Goal: Information Seeking & Learning: Learn about a topic

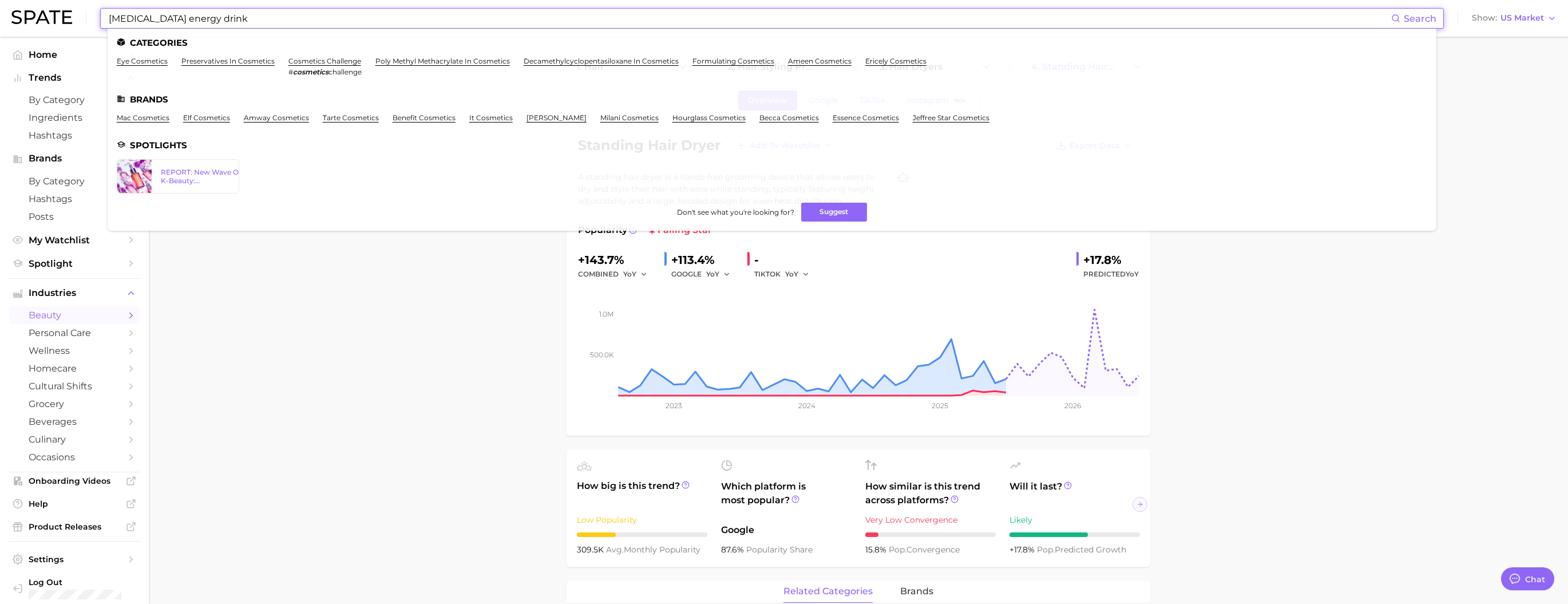
scroll to position [1698, 0]
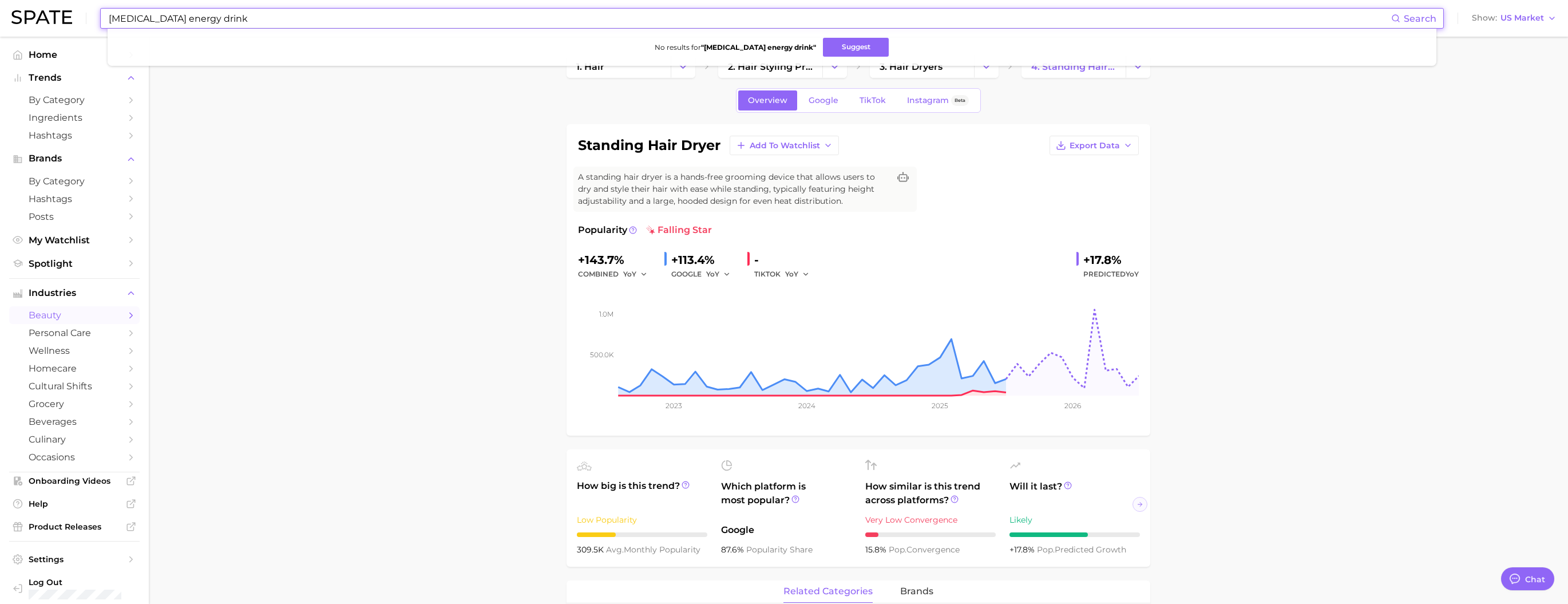
drag, startPoint x: 191, startPoint y: 19, endPoint x: 168, endPoint y: 19, distance: 23.0
click at [168, 19] on input "[MEDICAL_DATA] energy drink" at bounding box center [749, 19] width 1284 height 20
drag, startPoint x: 162, startPoint y: 16, endPoint x: 224, endPoint y: 20, distance: 62.1
click at [224, 20] on input "[MEDICAL_DATA] drink" at bounding box center [749, 19] width 1284 height 20
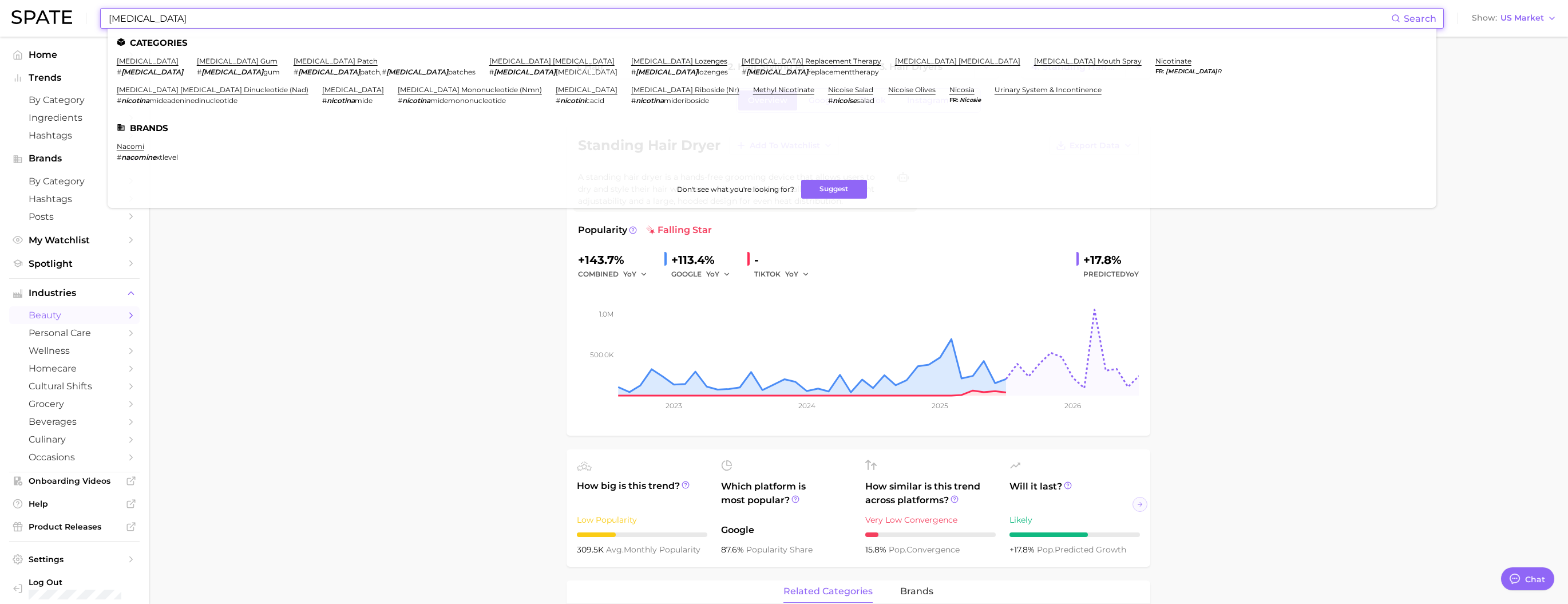
click at [377, 21] on input "[MEDICAL_DATA]" at bounding box center [749, 19] width 1284 height 20
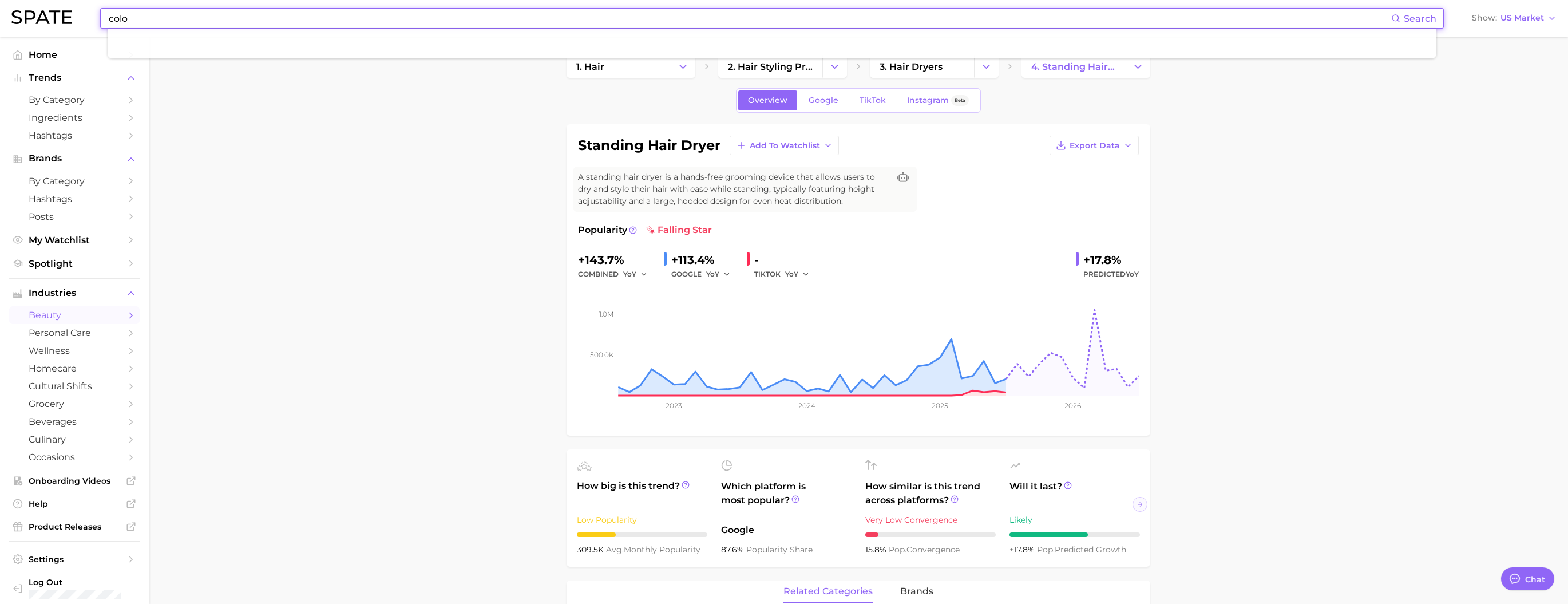
type input "color"
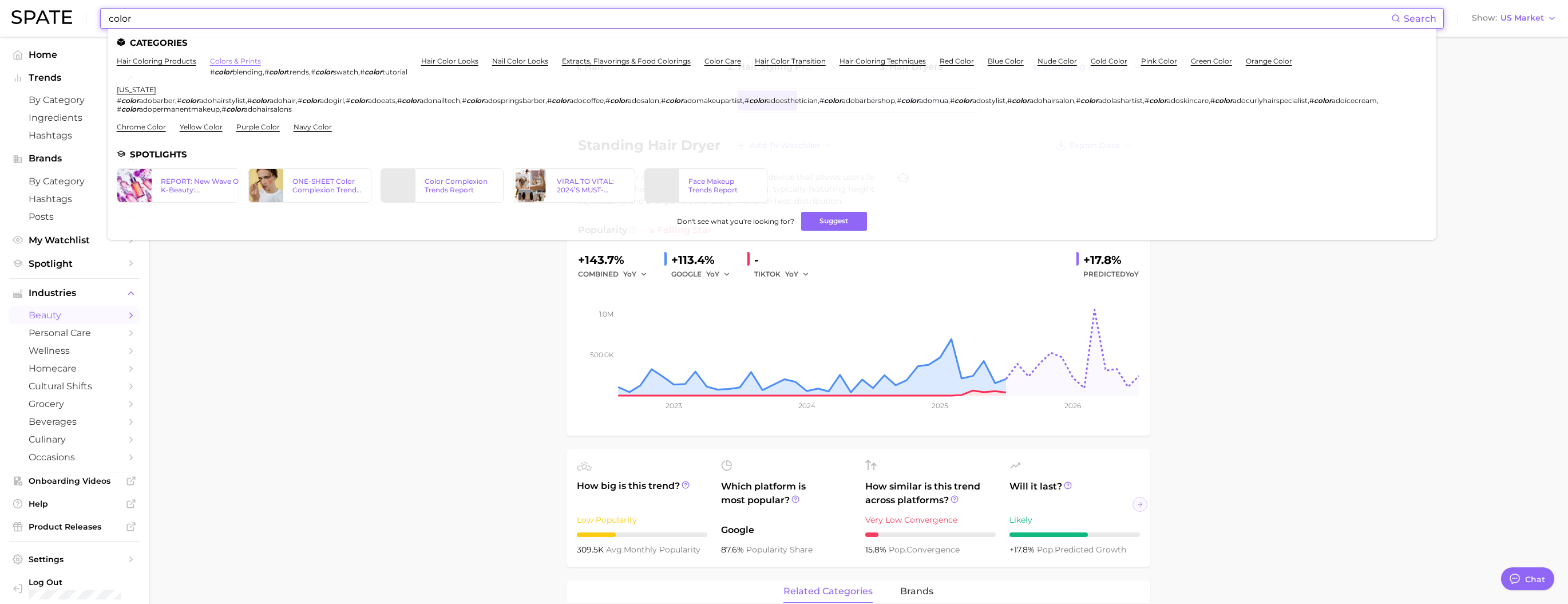
click at [261, 60] on link "colors & prints" at bounding box center [235, 61] width 51 height 9
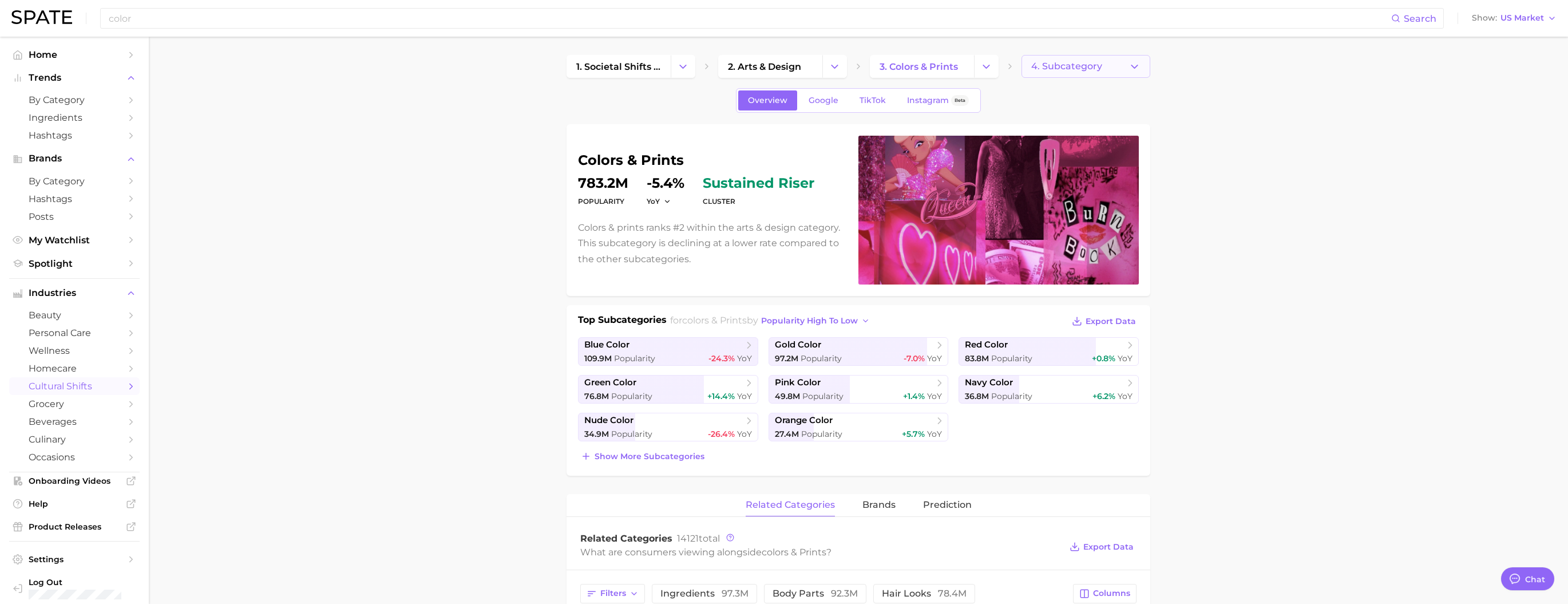
click at [1041, 67] on span "4. Subcategory" at bounding box center [1067, 67] width 71 height 11
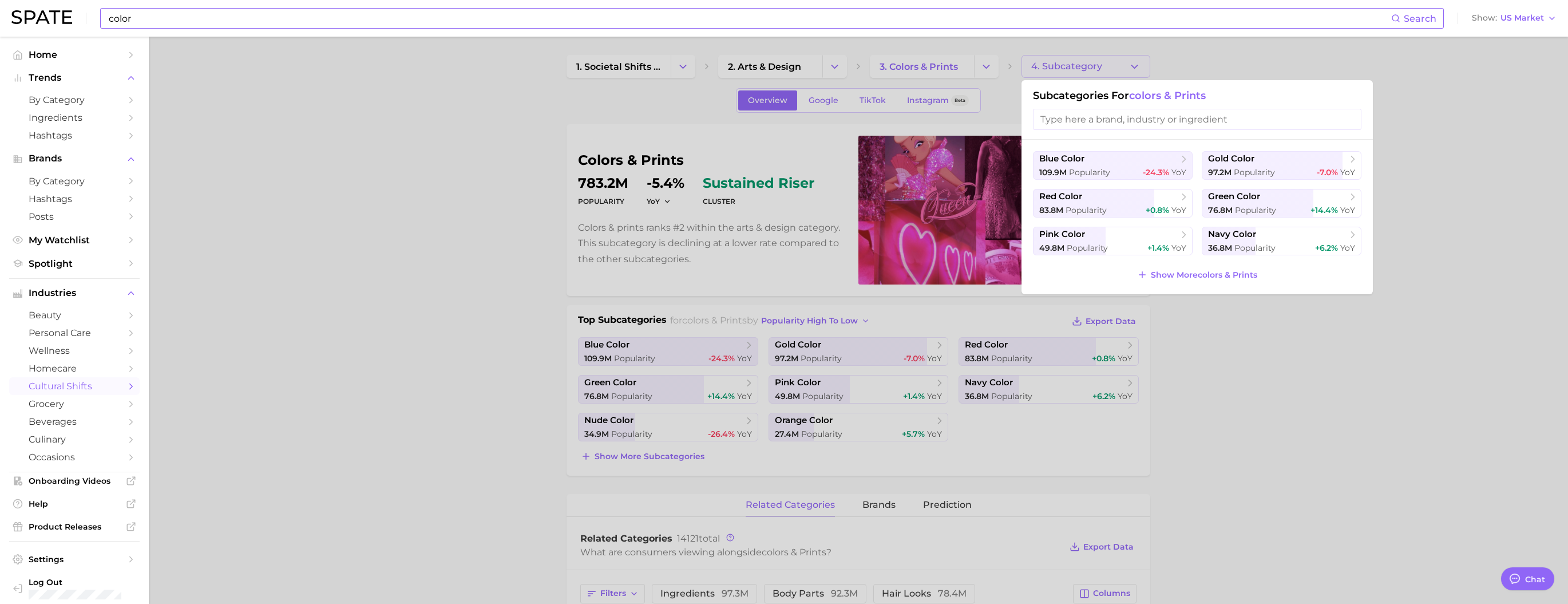
click at [387, 20] on input "color" at bounding box center [749, 19] width 1284 height 20
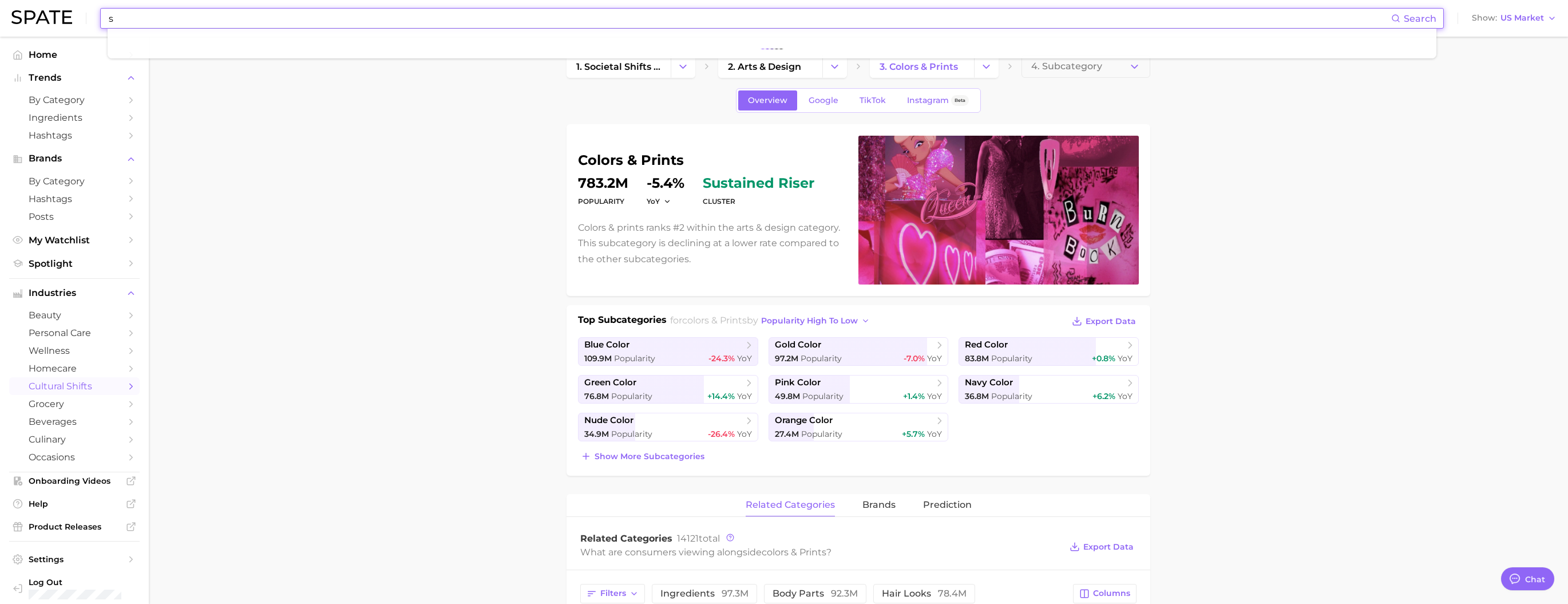
click at [387, 20] on input "s" at bounding box center [749, 19] width 1284 height 20
type input "shark"
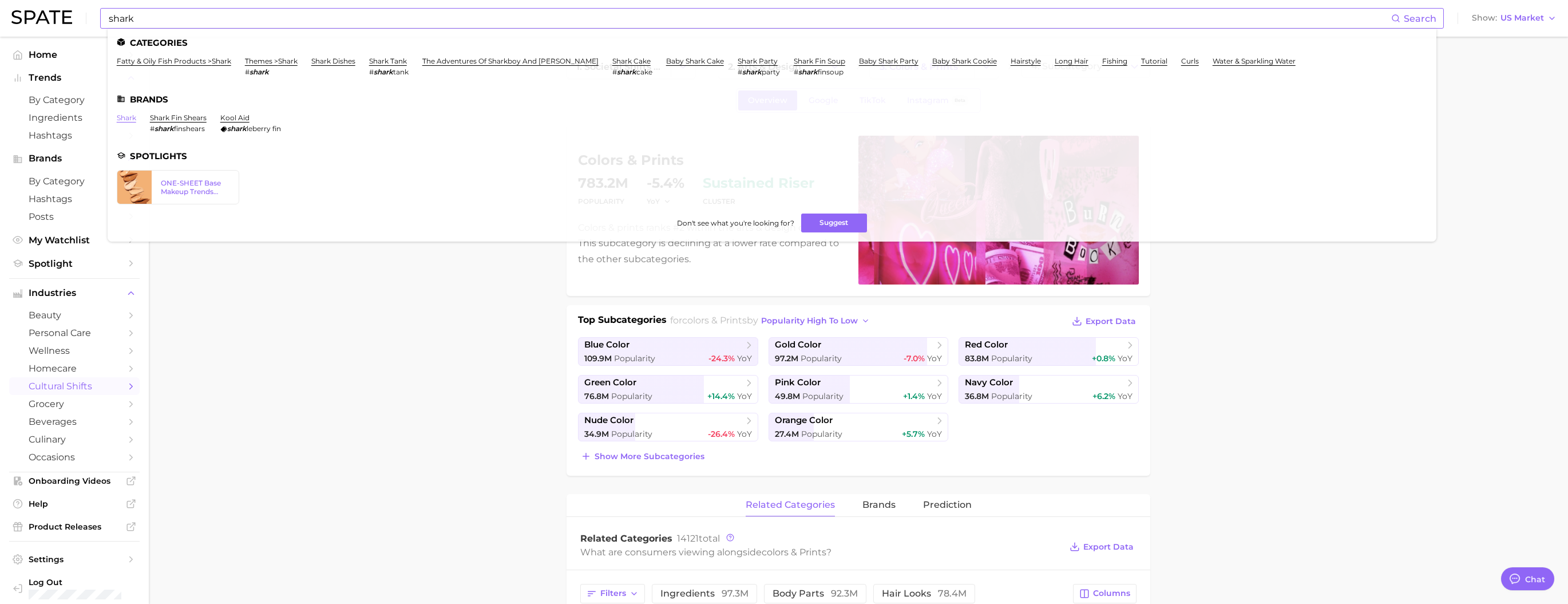
click at [136, 122] on link "shark" at bounding box center [126, 118] width 20 height 9
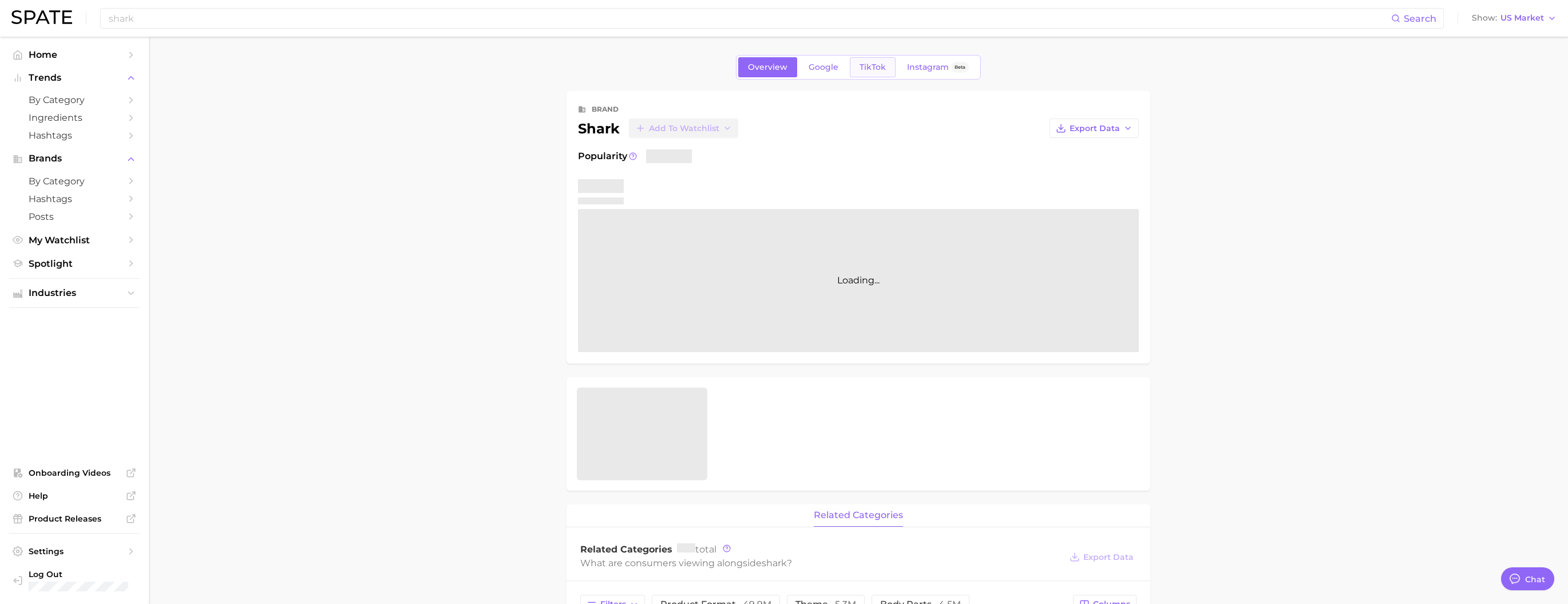
click at [853, 75] on link "TikTok" at bounding box center [873, 67] width 46 height 20
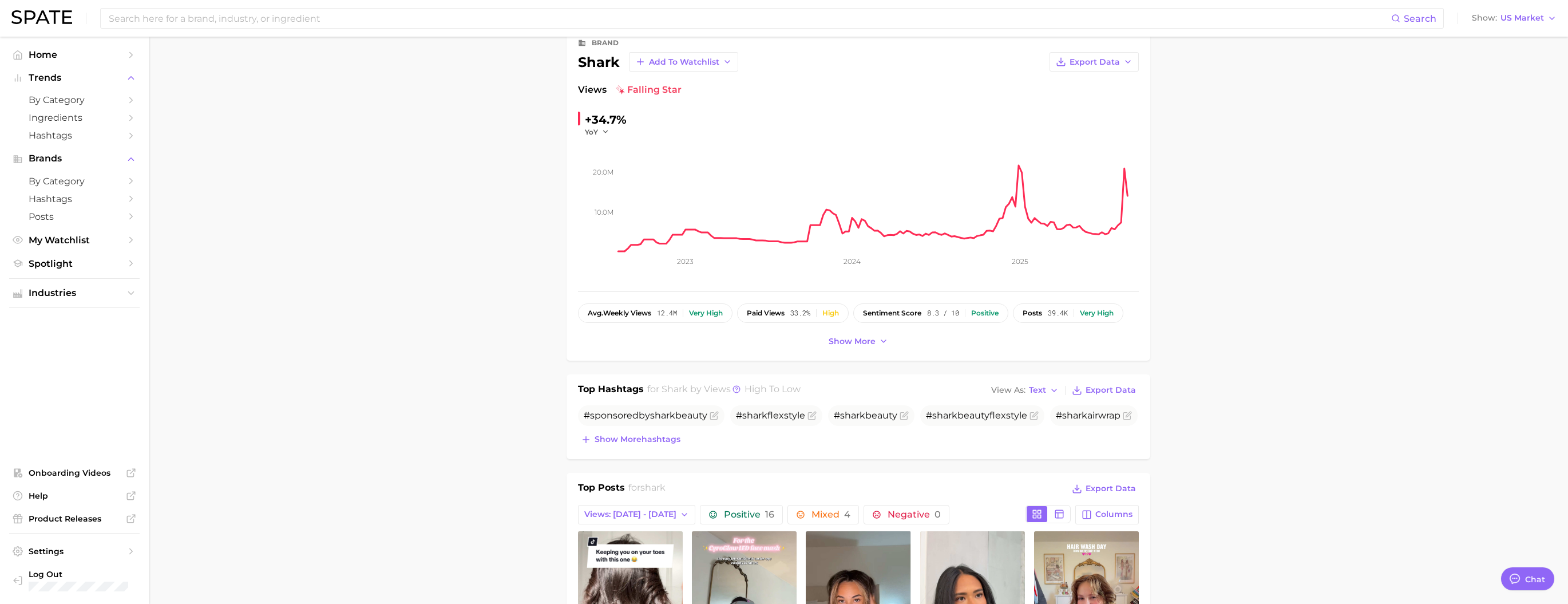
scroll to position [68, 0]
click at [613, 447] on button "Show more hashtags" at bounding box center [630, 439] width 106 height 16
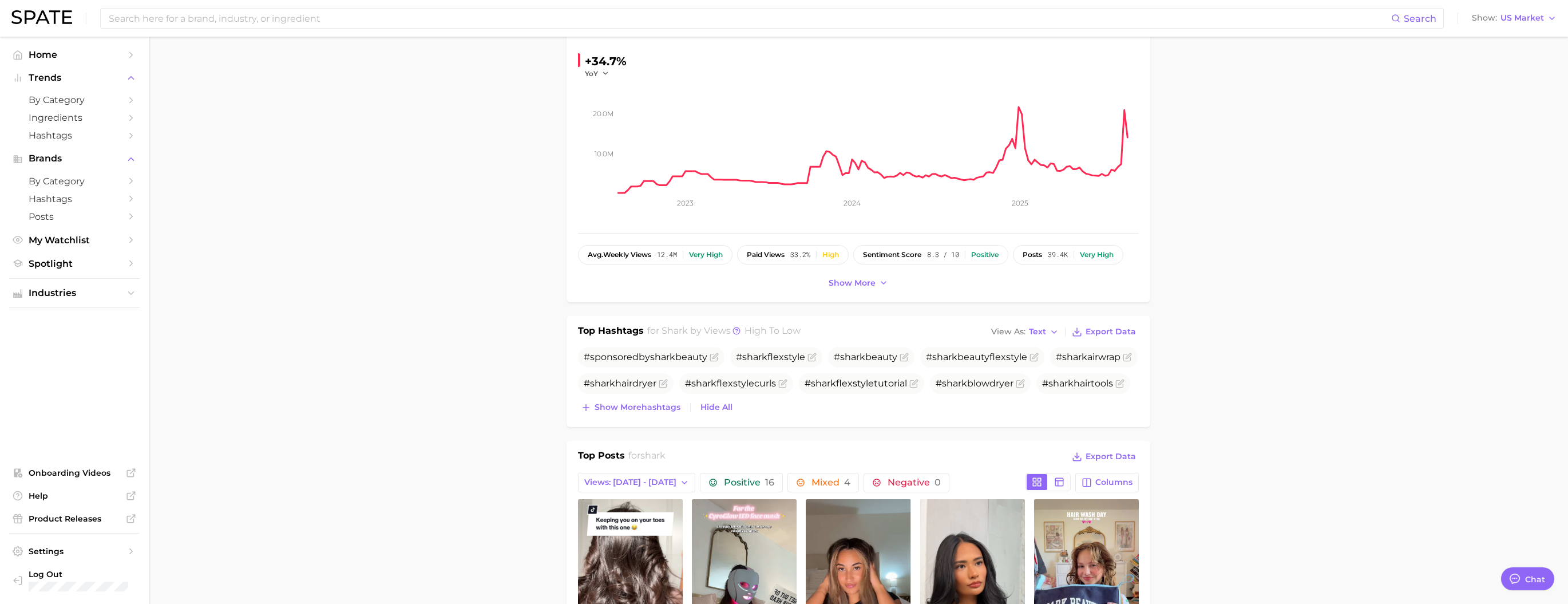
scroll to position [141, 0]
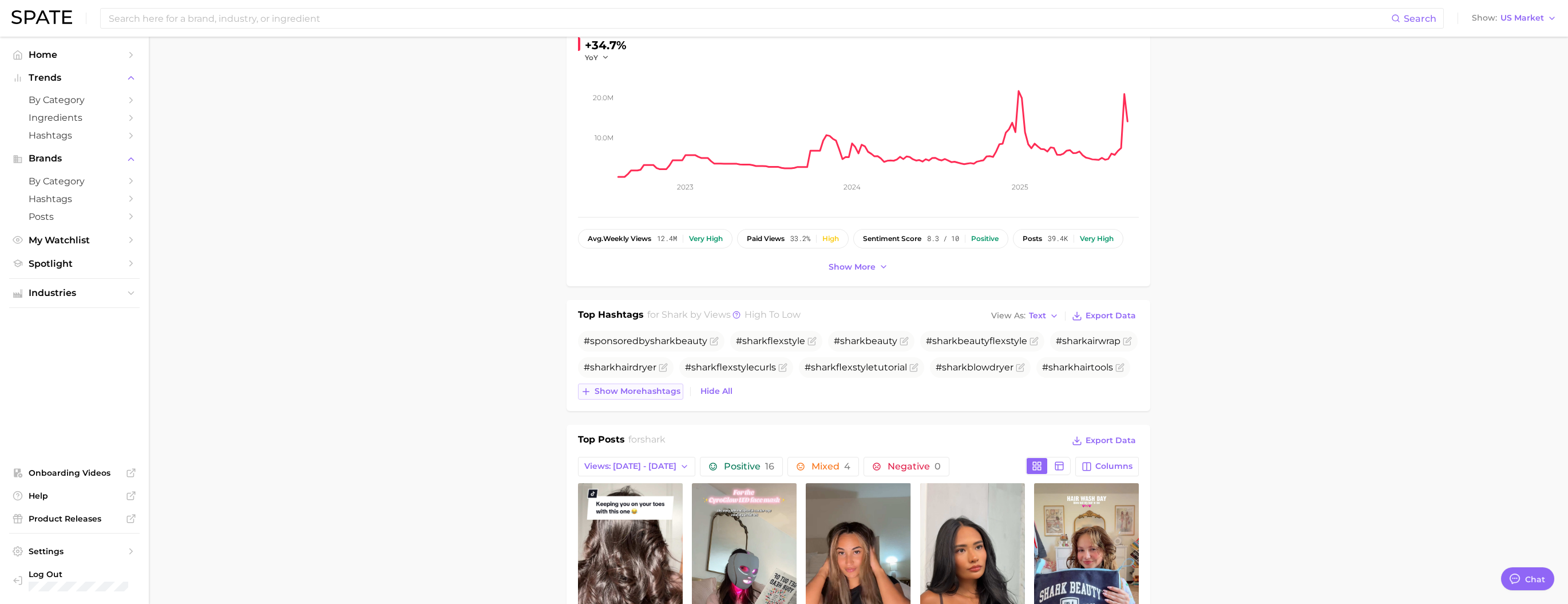
click at [622, 396] on span "Show more hashtags" at bounding box center [637, 391] width 86 height 10
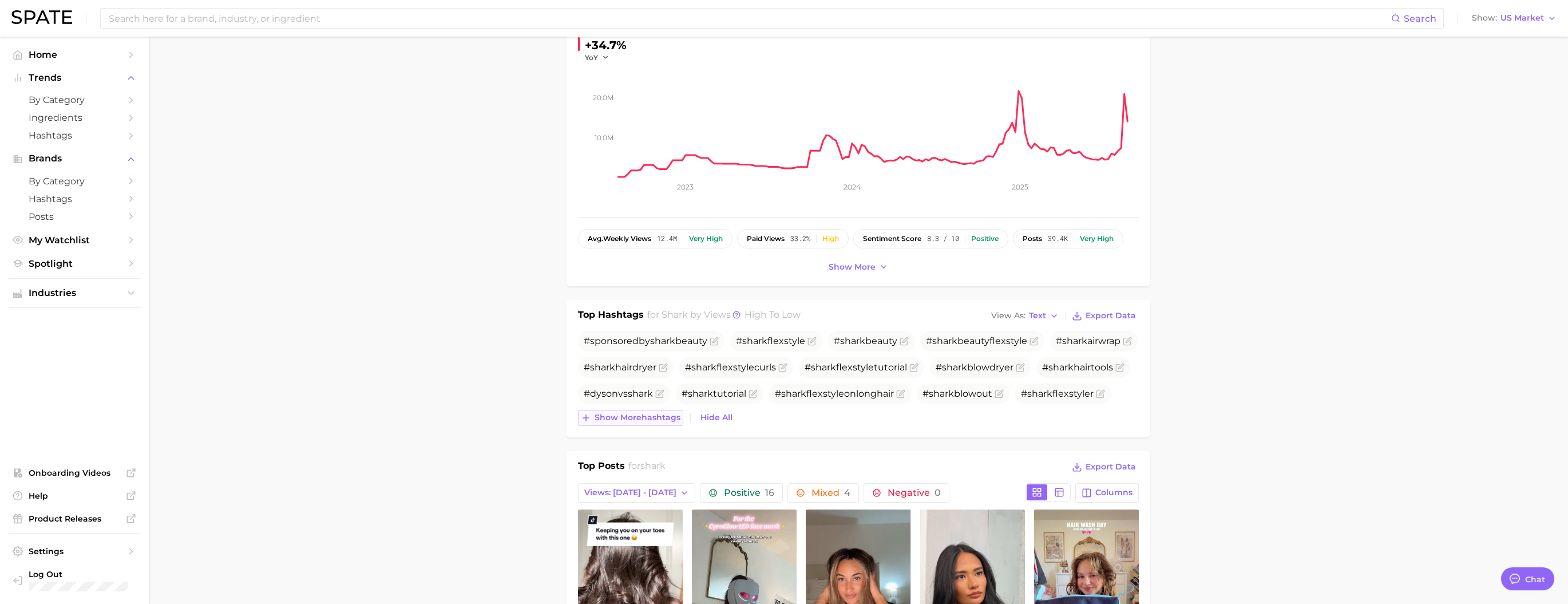
click at [636, 423] on span "Show more hashtags" at bounding box center [637, 417] width 86 height 10
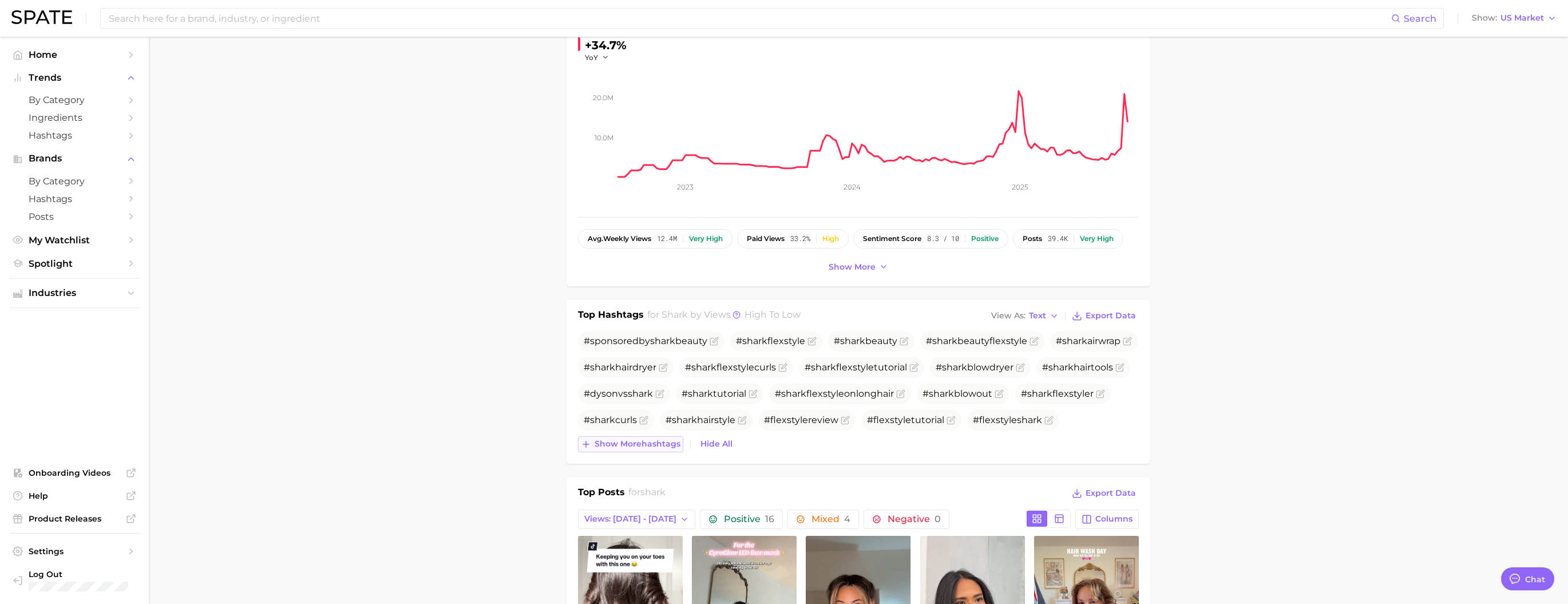
click at [637, 449] on span "Show more hashtags" at bounding box center [637, 443] width 86 height 10
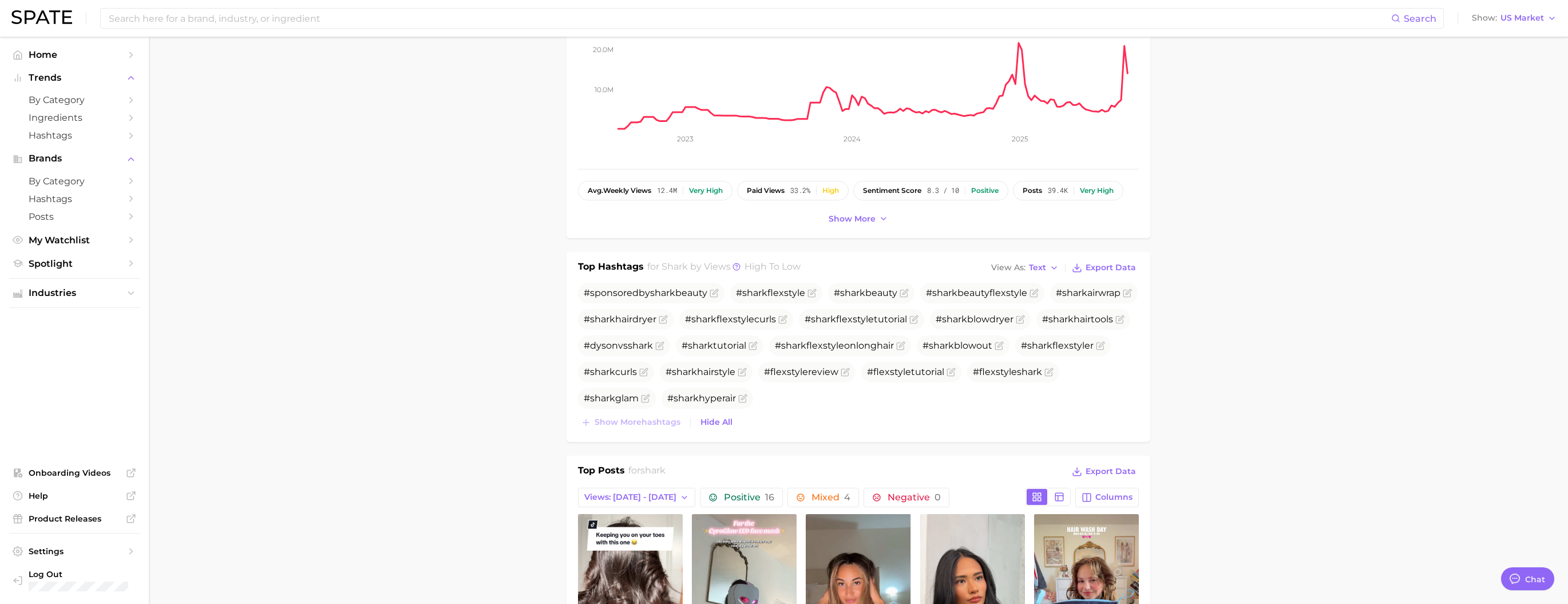
scroll to position [0, 0]
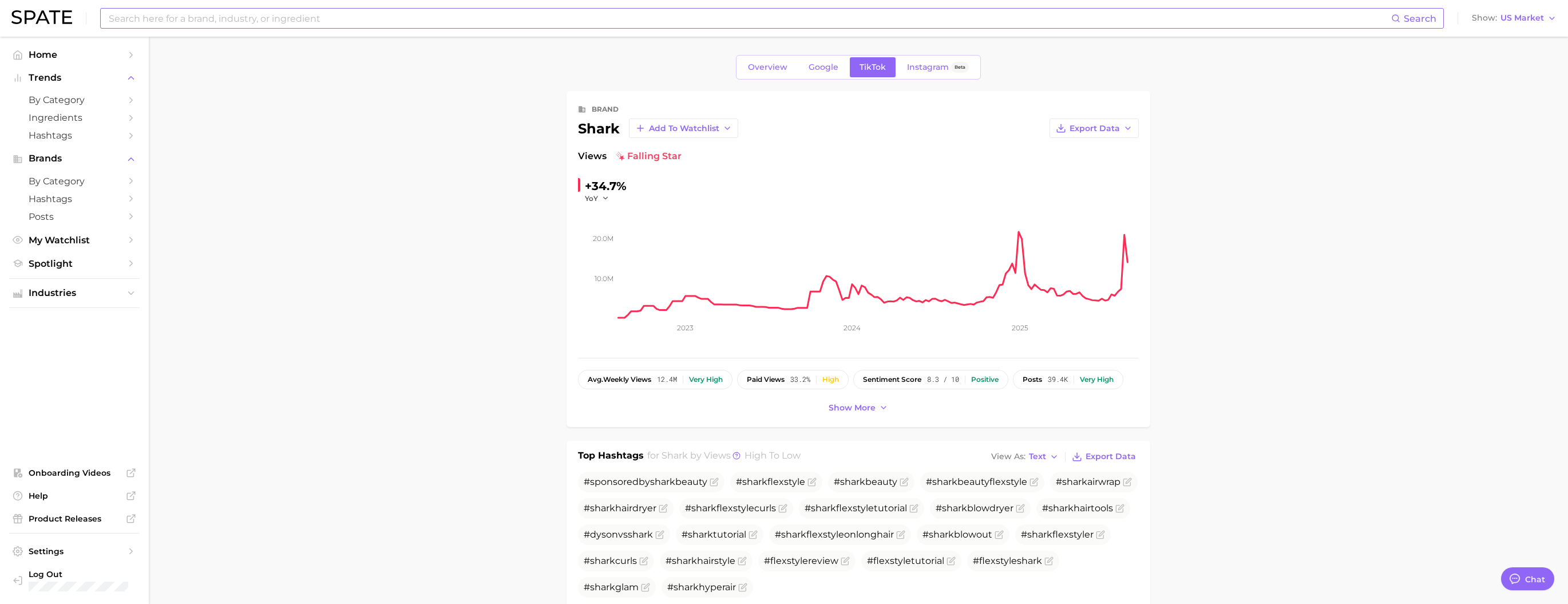
click at [441, 17] on input at bounding box center [749, 19] width 1284 height 20
type input "f"
type input "peeling"
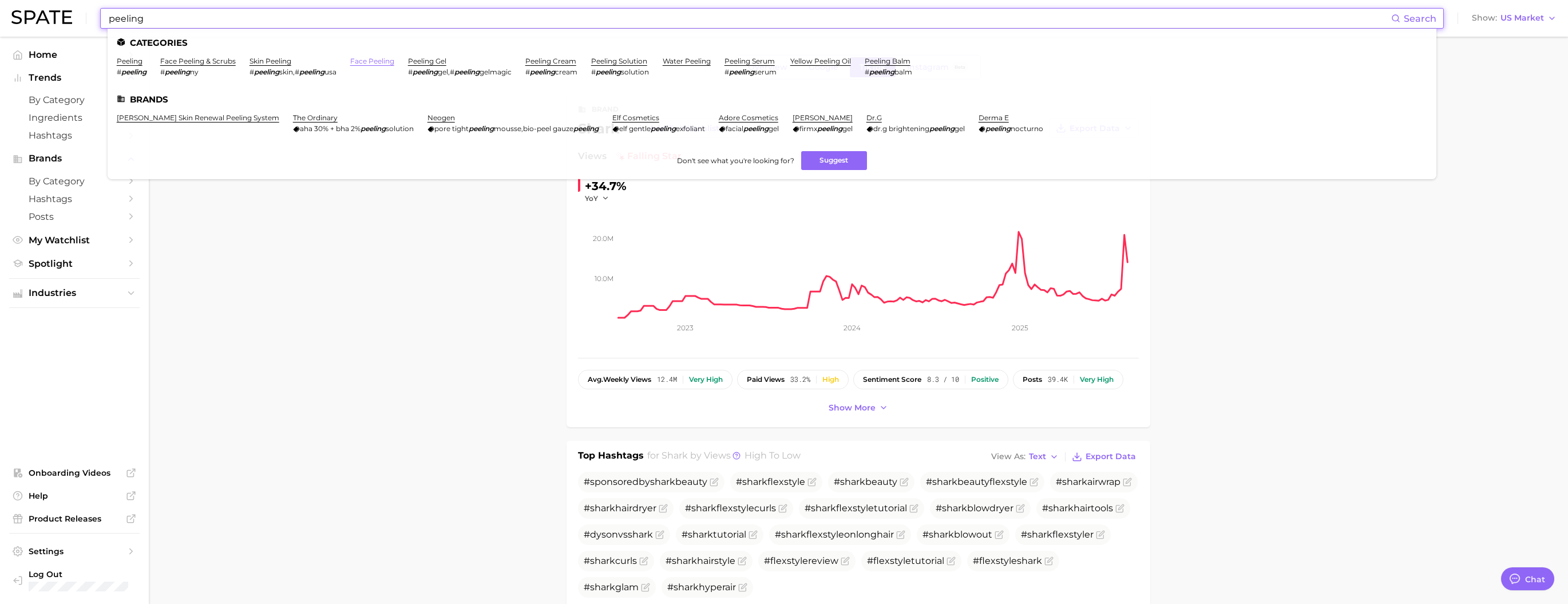
click at [394, 65] on link "face peeling" at bounding box center [372, 61] width 44 height 9
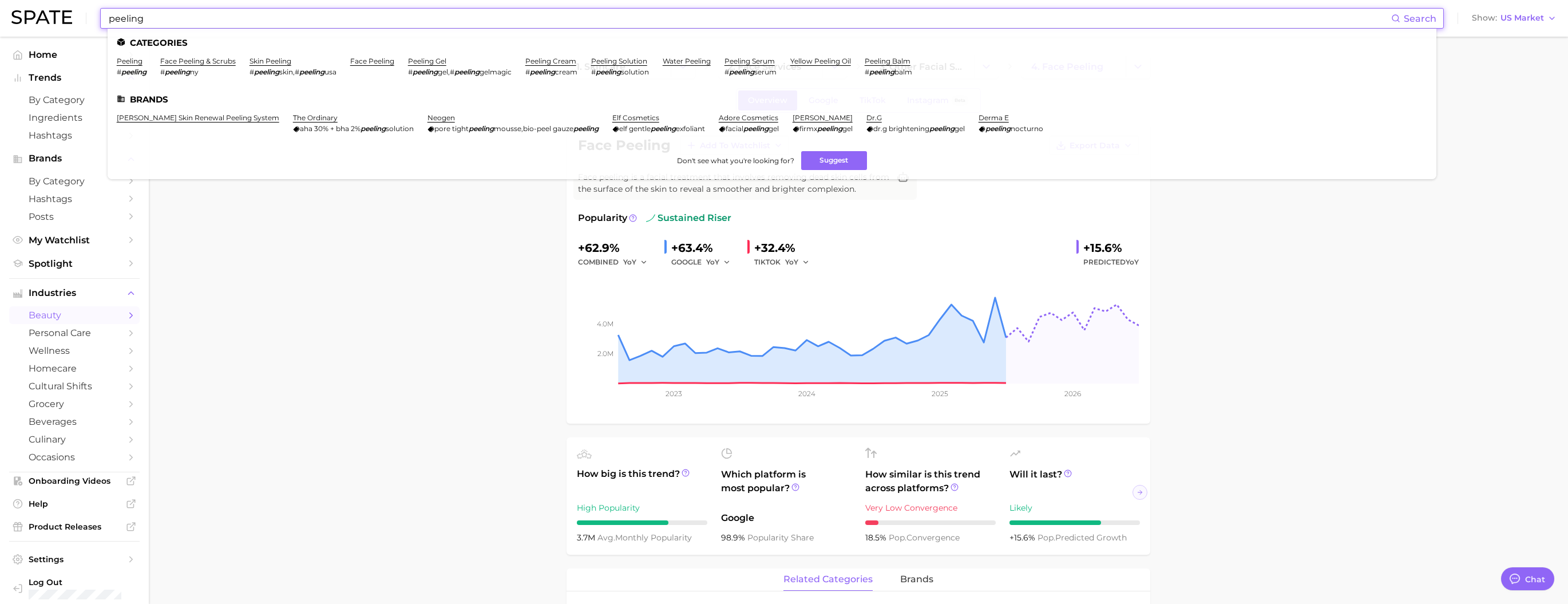
click at [294, 15] on input "peeling" at bounding box center [749, 19] width 1284 height 20
click at [447, 63] on link "peeling gel" at bounding box center [427, 61] width 38 height 9
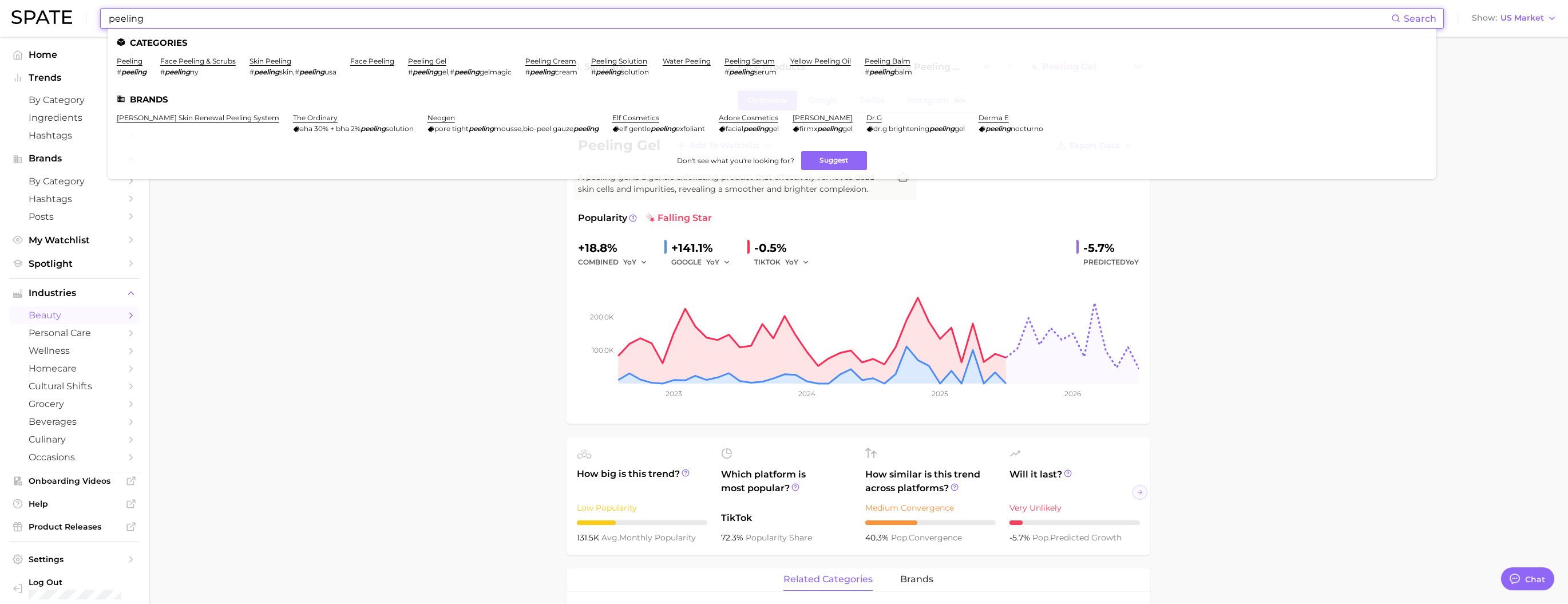
click at [393, 18] on input "peeling" at bounding box center [749, 19] width 1284 height 20
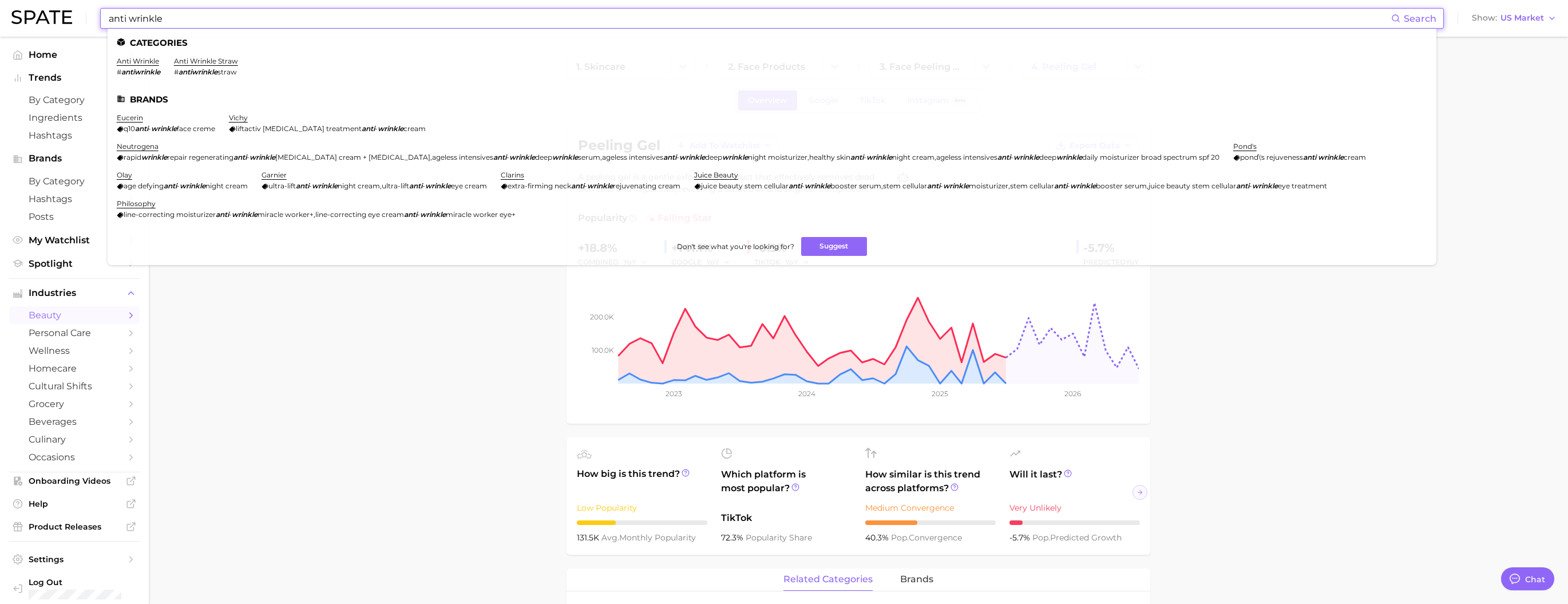
drag, startPoint x: 198, startPoint y: 21, endPoint x: 83, endPoint y: 18, distance: 115.0
click at [83, 18] on div "anti wrinkle Search Categories anti wrinkle # antiwrinkle anti wrinkle straw # …" at bounding box center [784, 18] width 1545 height 36
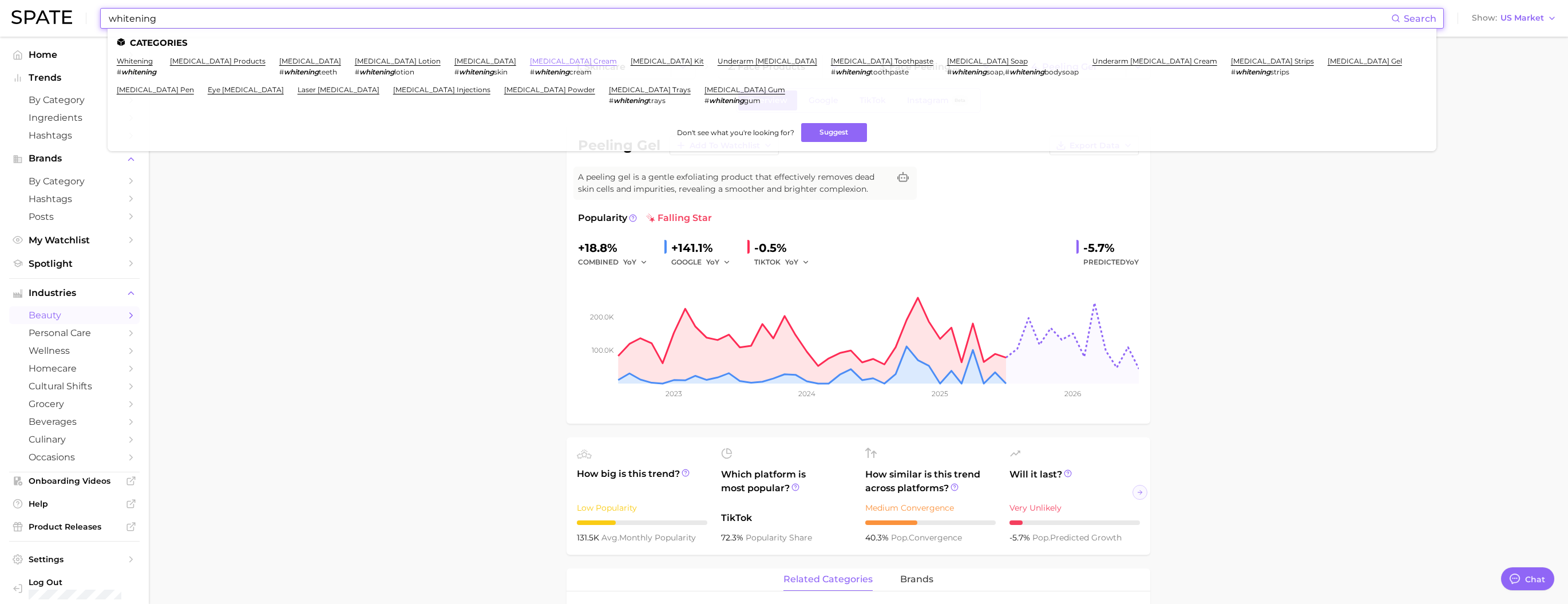
click at [543, 65] on link "[MEDICAL_DATA] cream" at bounding box center [574, 61] width 87 height 9
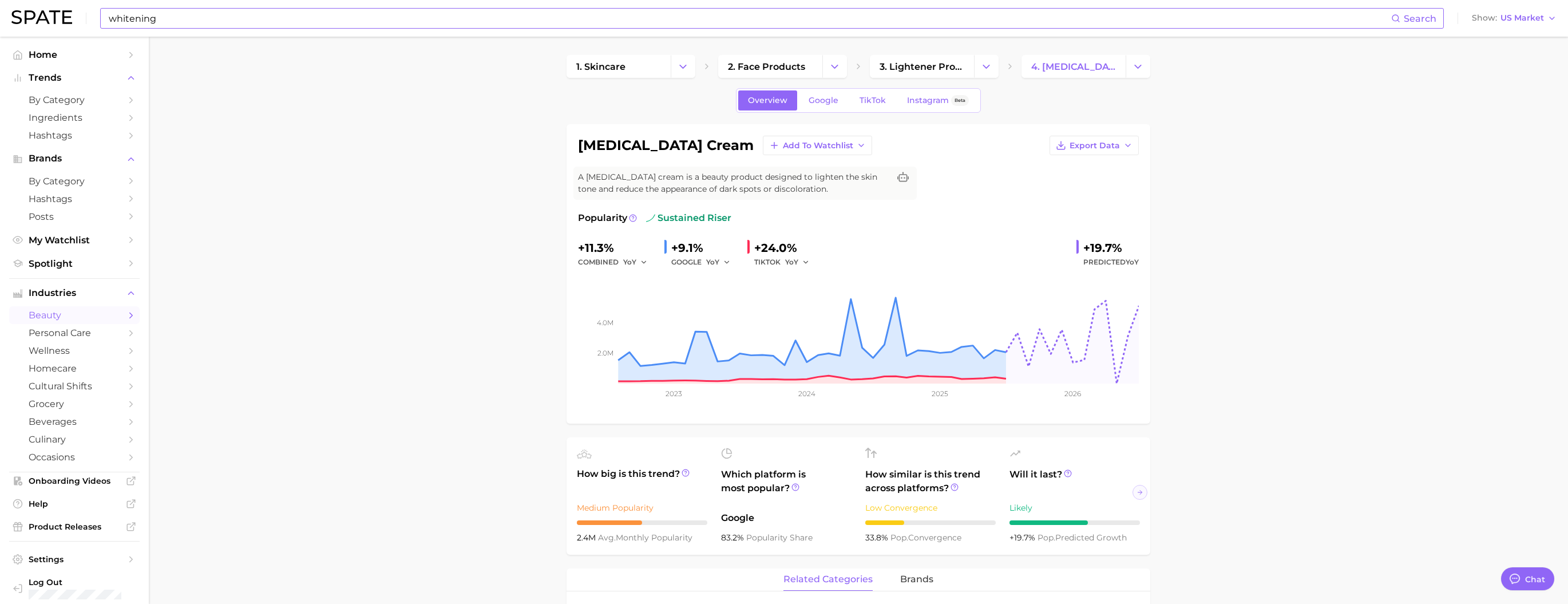
click at [321, 20] on input "whitening" at bounding box center [749, 19] width 1284 height 20
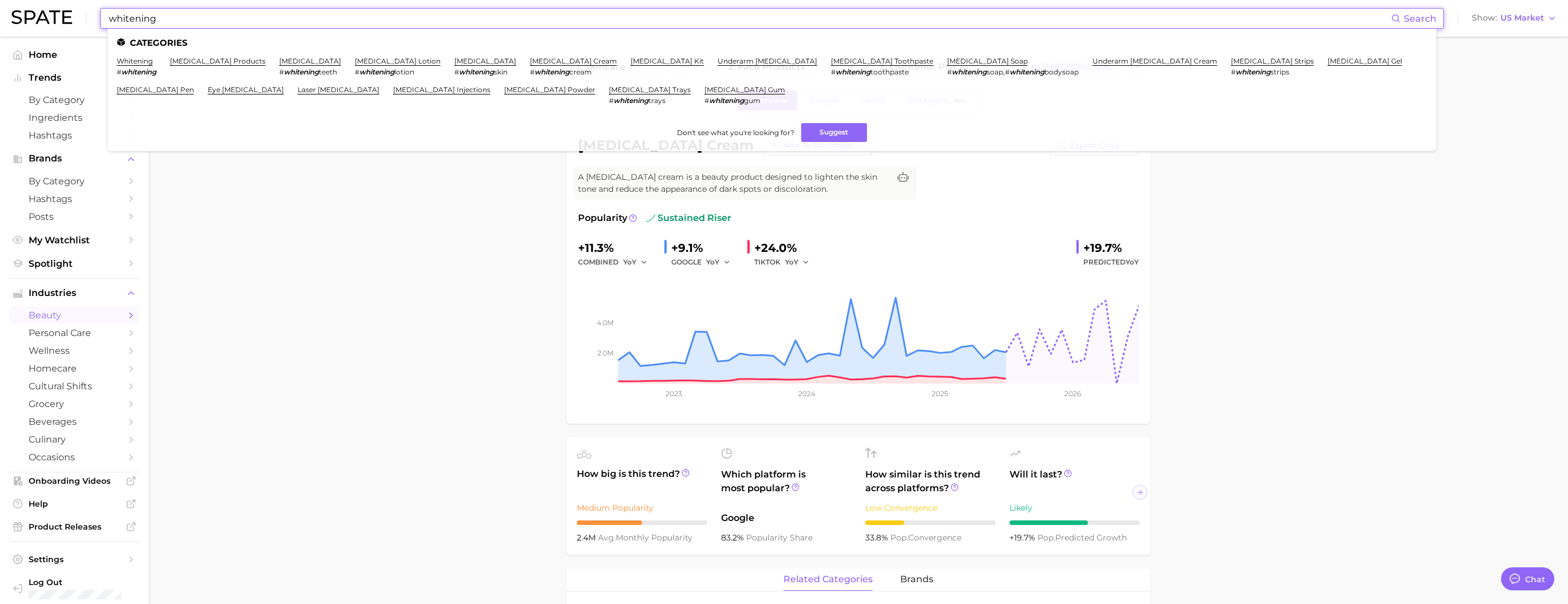
click at [321, 20] on input "whitening" at bounding box center [749, 19] width 1284 height 20
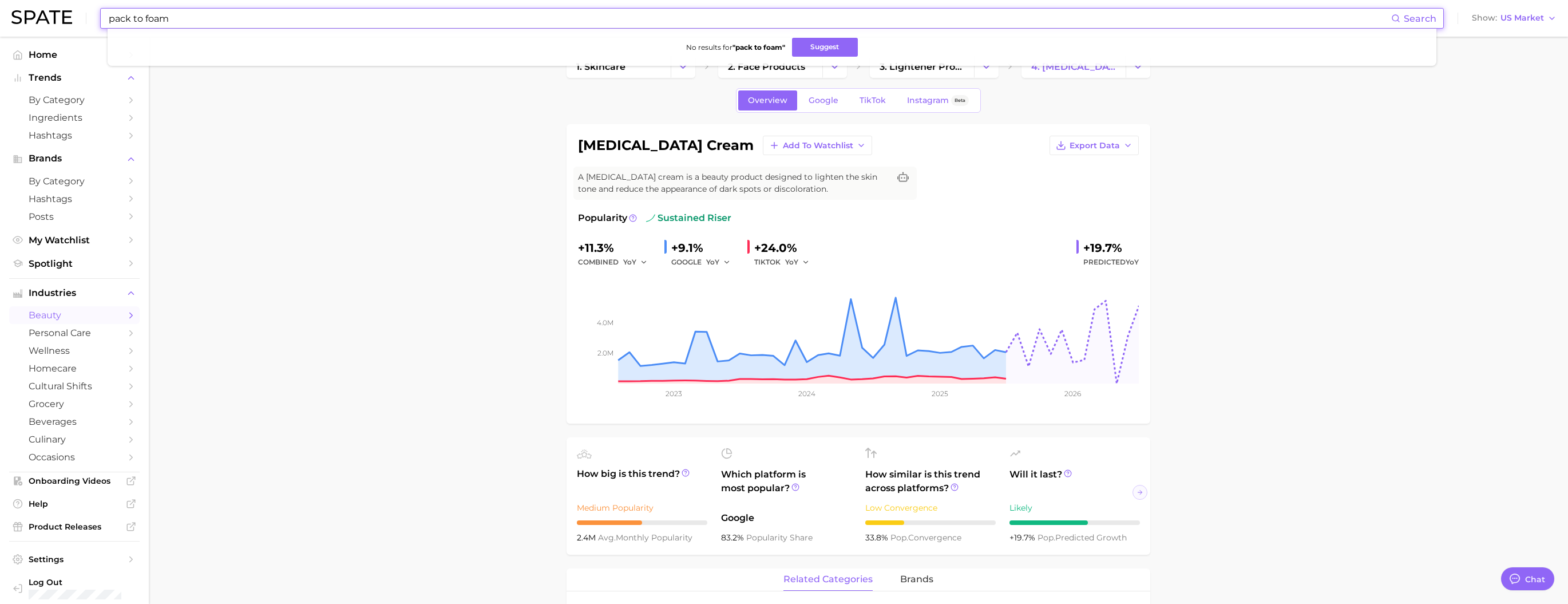
click at [349, 12] on input "pack to foam" at bounding box center [749, 19] width 1284 height 20
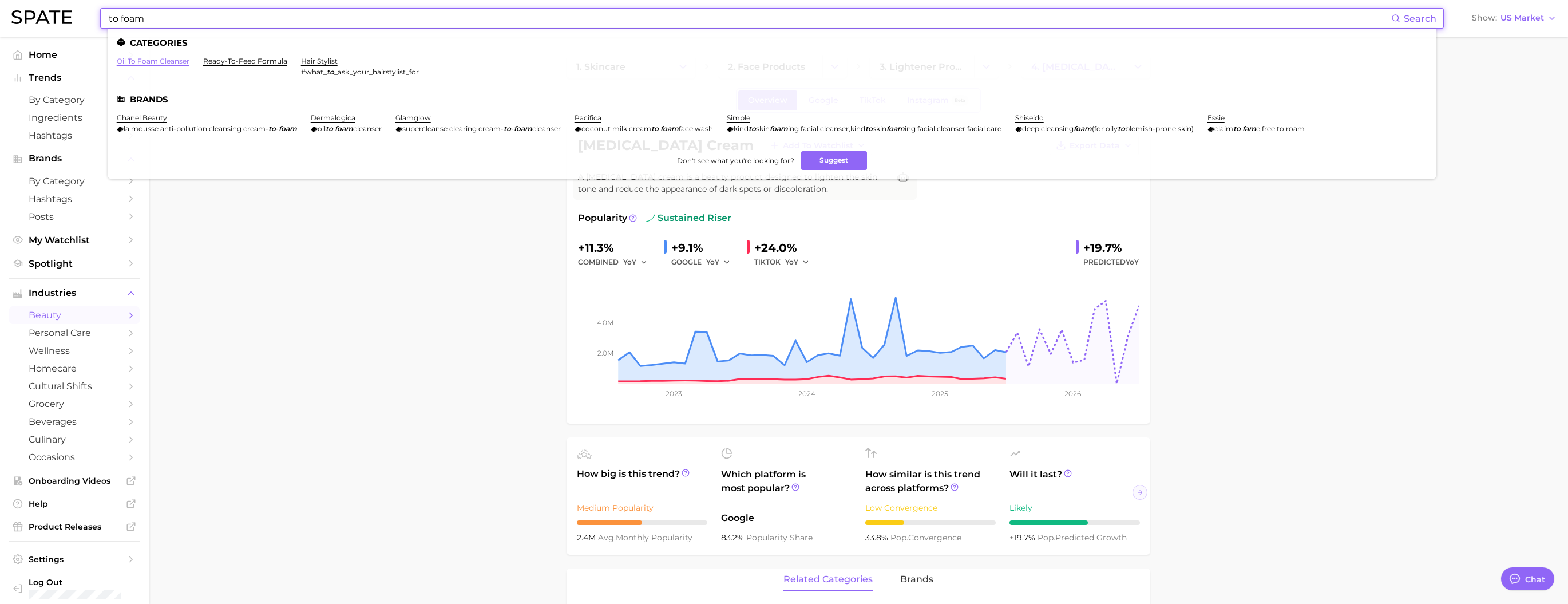
click at [187, 64] on link "oil to foam cleanser" at bounding box center [153, 61] width 73 height 9
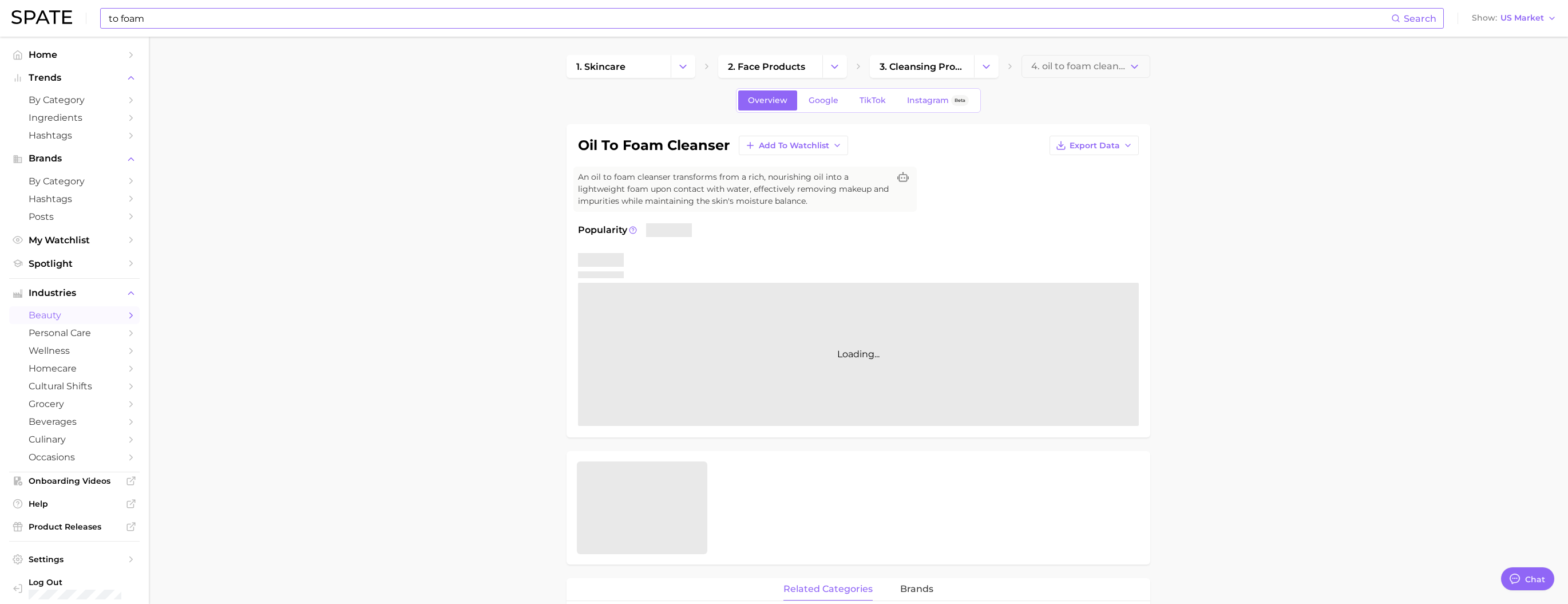
click at [352, 28] on div "to foam Search" at bounding box center [772, 18] width 1344 height 20
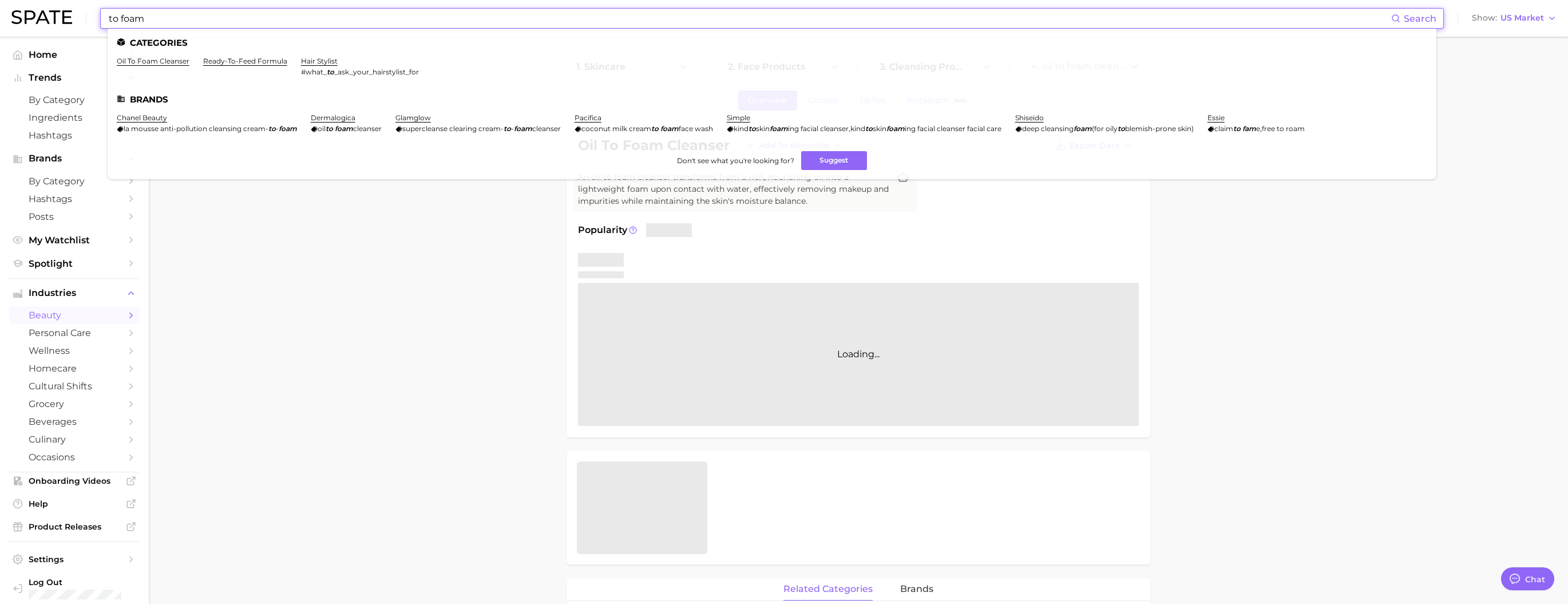
click at [352, 22] on input "to foam" at bounding box center [749, 19] width 1284 height 20
click at [352, 21] on input "to foam" at bounding box center [749, 19] width 1284 height 20
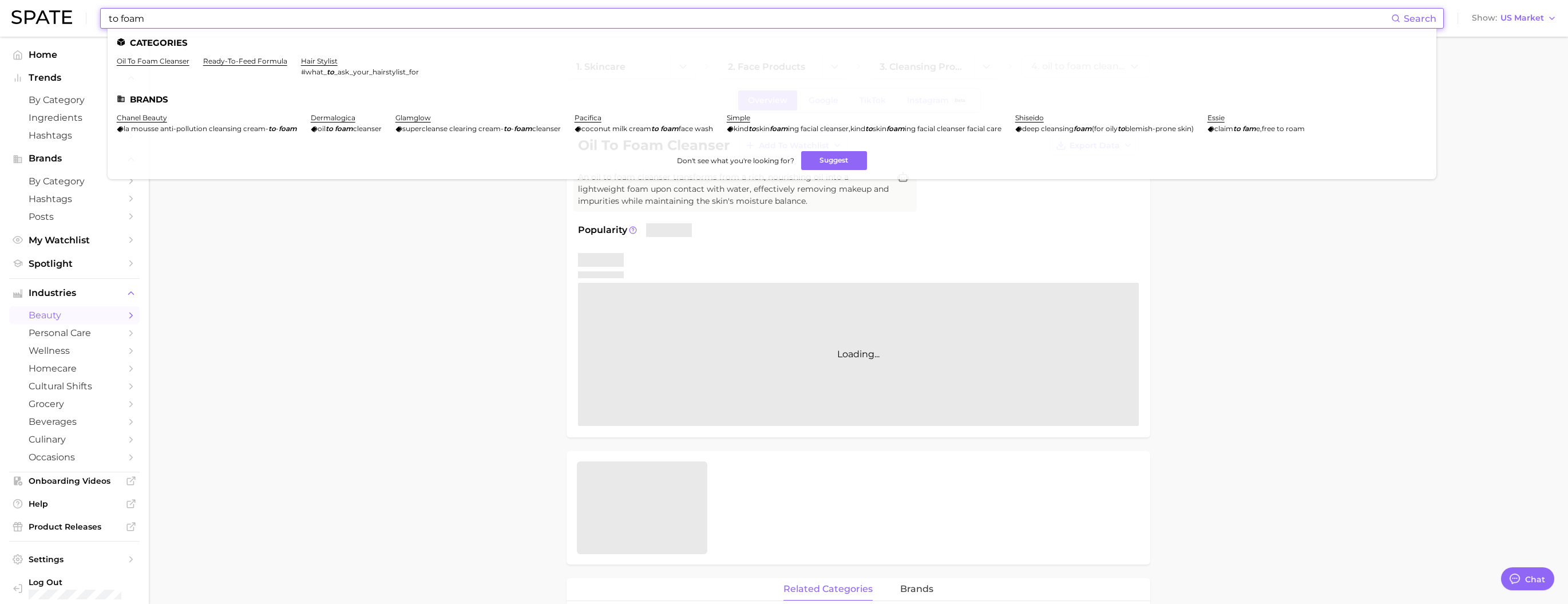
click at [352, 21] on input "to foam" at bounding box center [749, 19] width 1284 height 20
paste input "pinellia ternata"
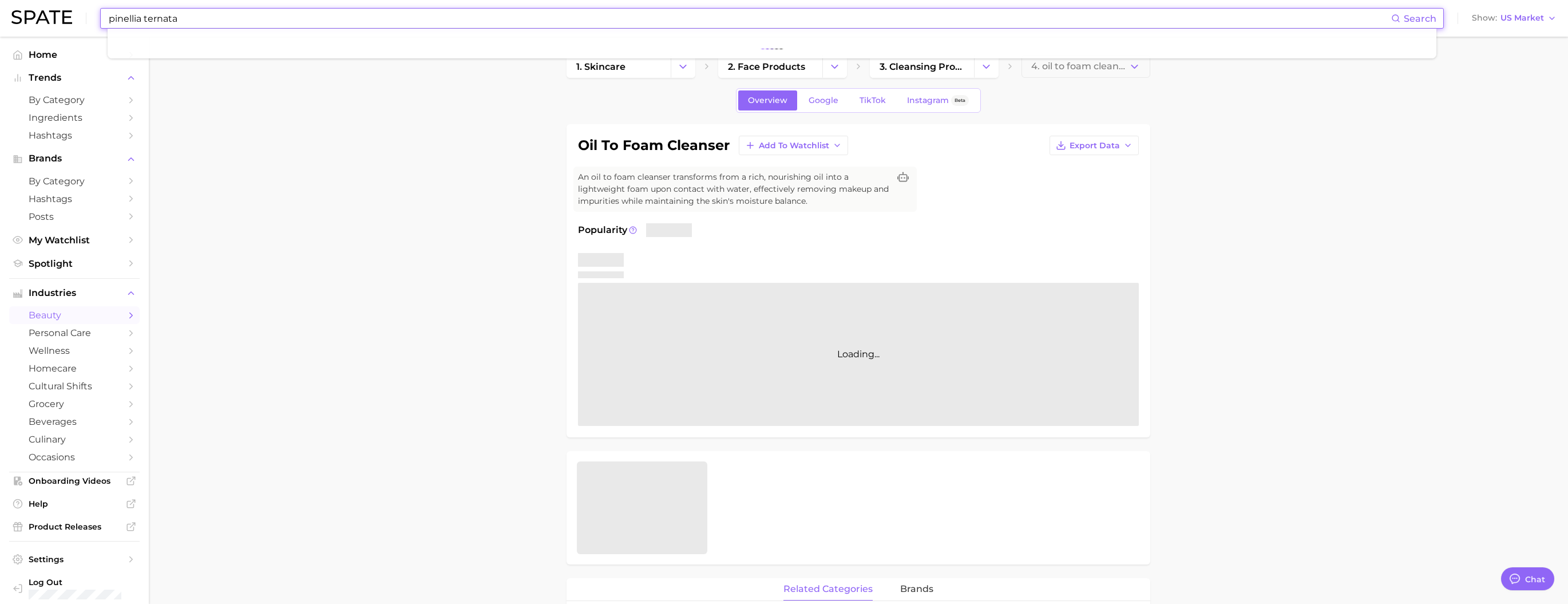
type input "pinellia ternata"
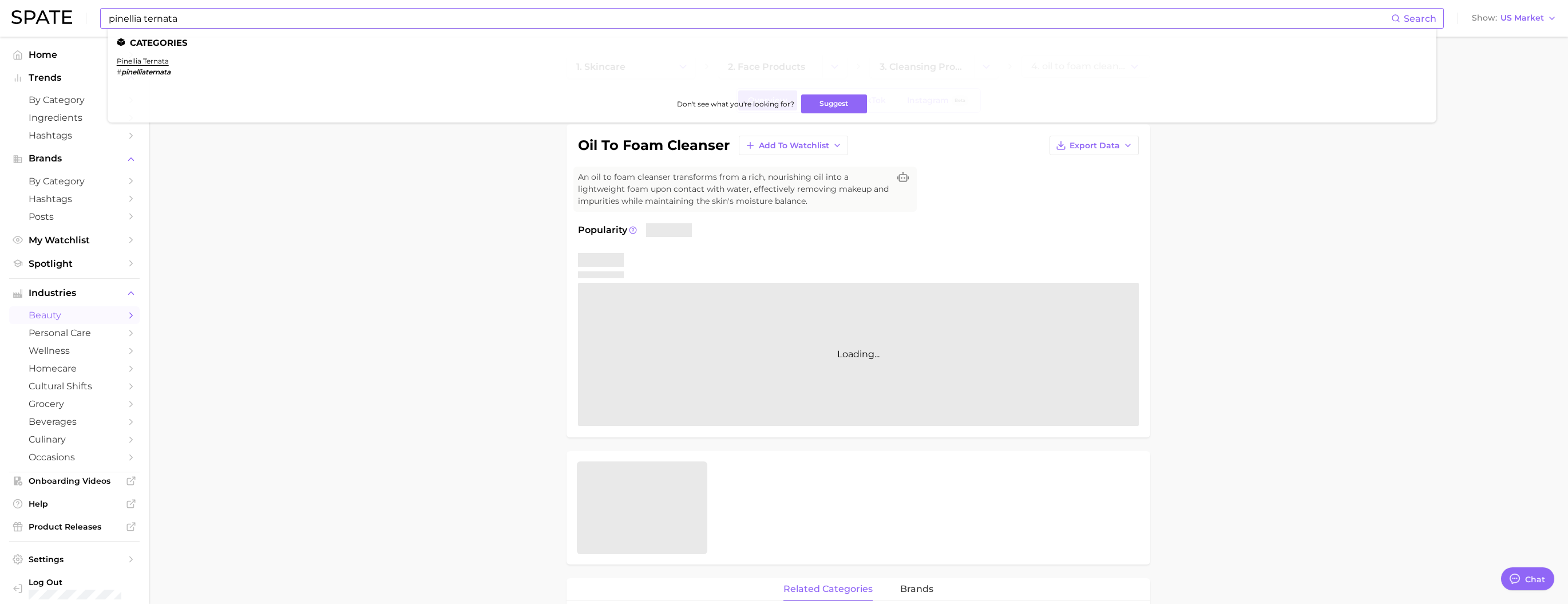
click at [169, 66] on li "pinellia ternata # pinelliaternata" at bounding box center [143, 67] width 54 height 20
click at [169, 64] on link "pinellia ternata" at bounding box center [142, 61] width 52 height 9
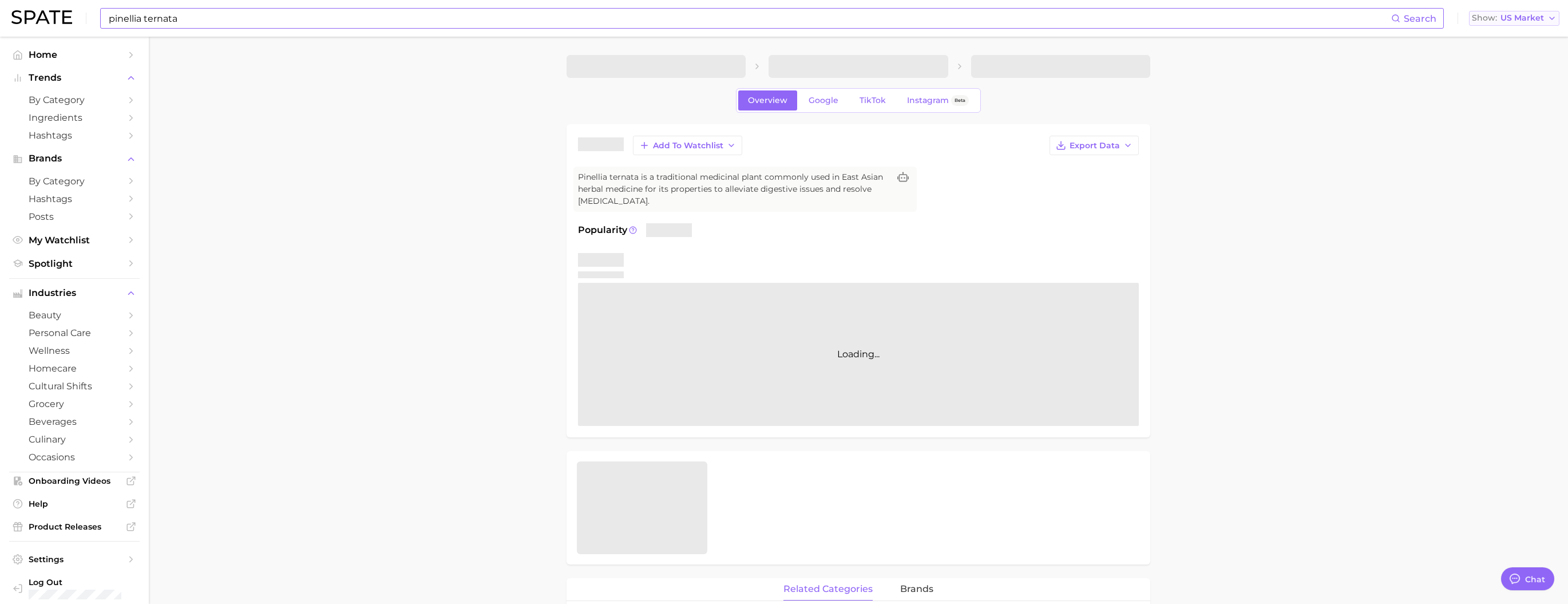
click at [1528, 24] on button "Show US Market" at bounding box center [1515, 18] width 91 height 15
click at [1524, 104] on span "[GEOGRAPHIC_DATA]" at bounding box center [1519, 99] width 89 height 10
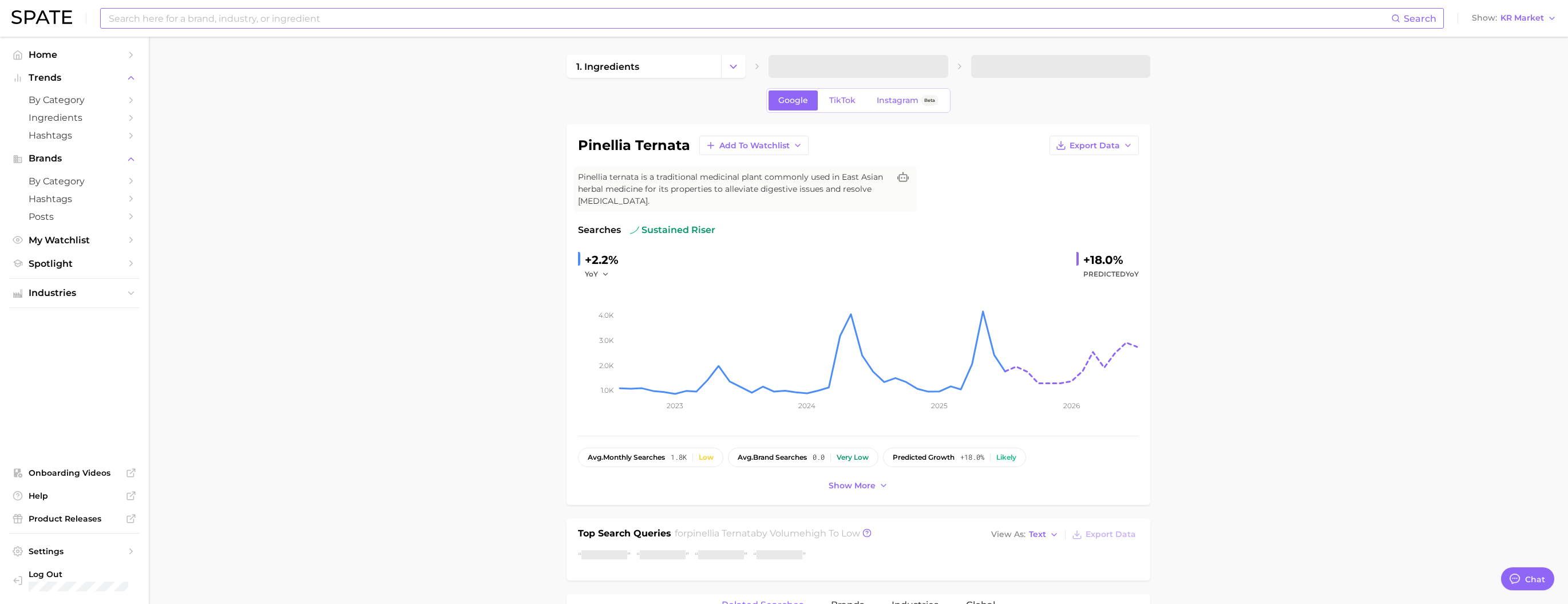
scroll to position [300, 0]
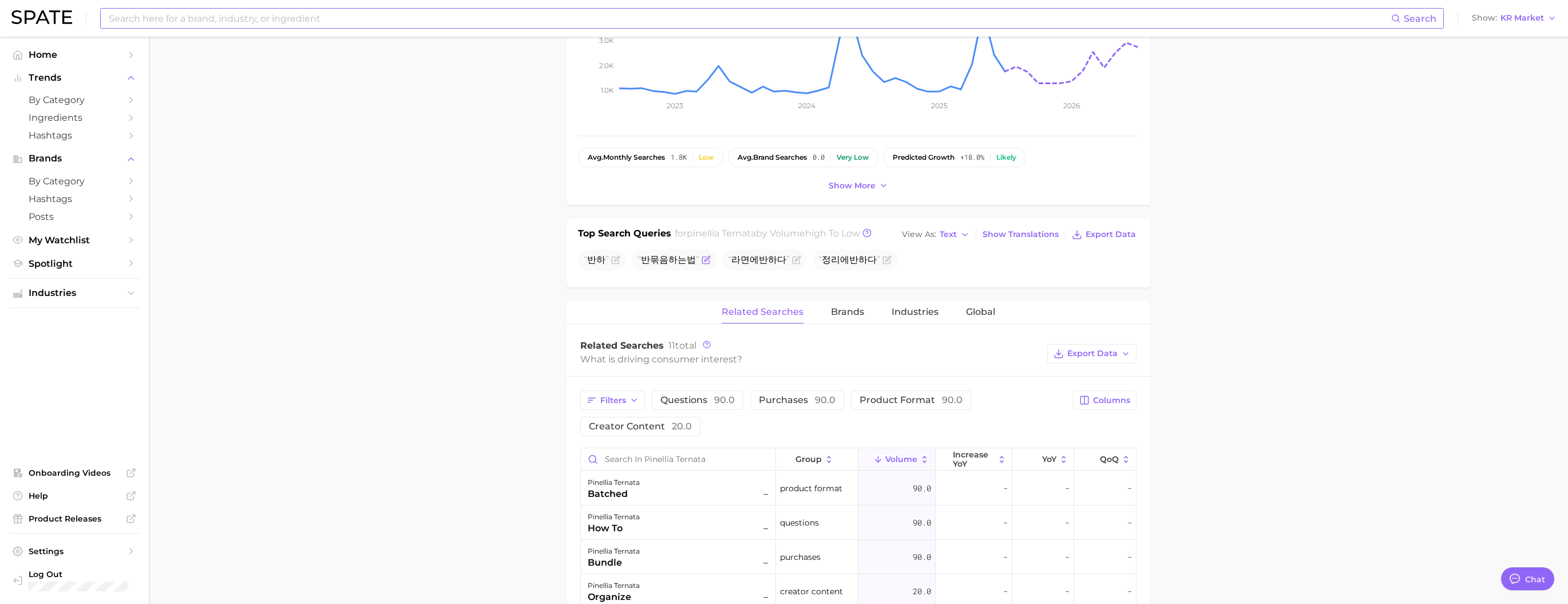
click at [701, 265] on icon "Flag as miscategorized or irrelevant" at bounding box center [706, 259] width 9 height 9
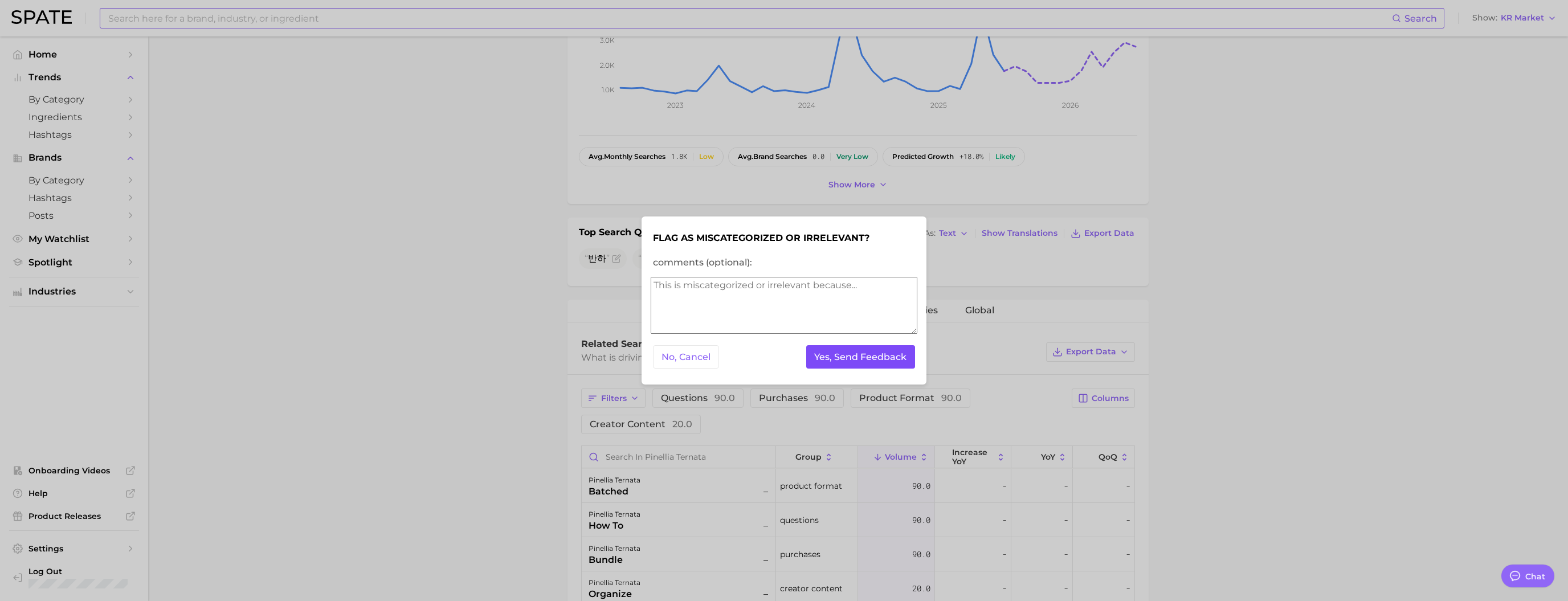
click at [818, 356] on button "Yes, Send Feedback" at bounding box center [861, 357] width 110 height 23
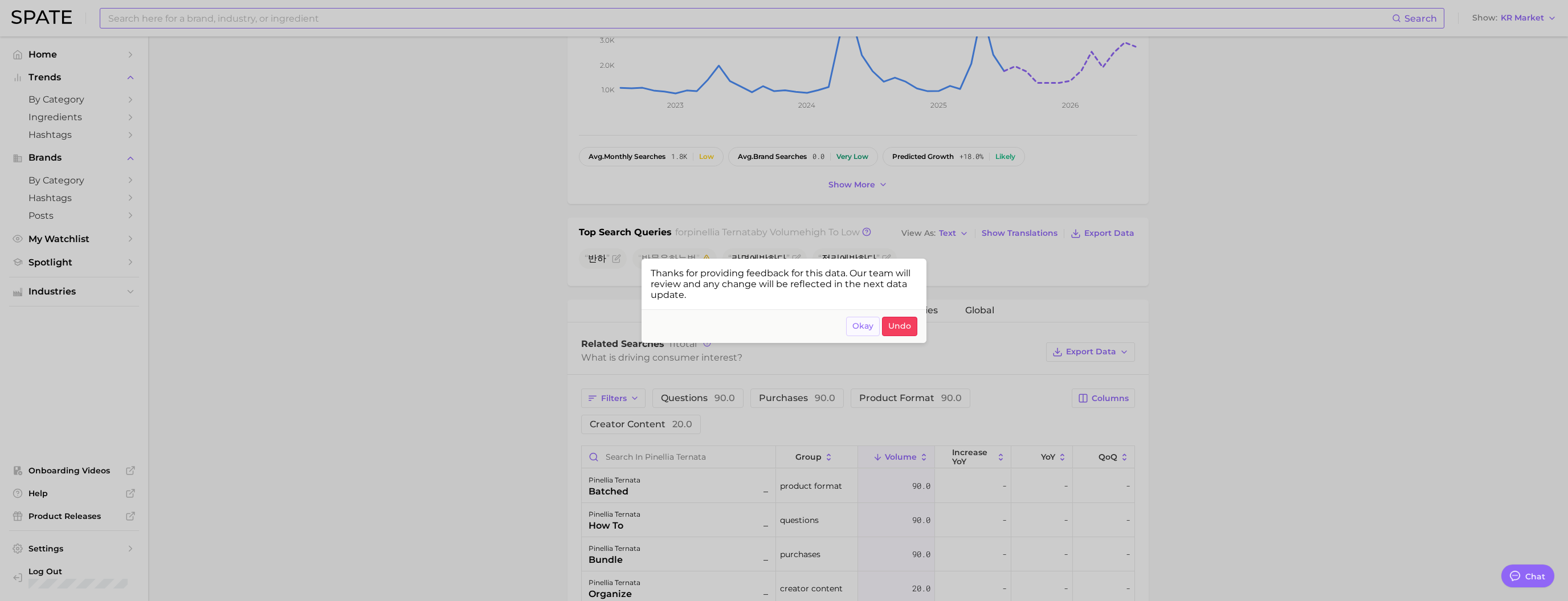
click at [856, 331] on span "Okay" at bounding box center [863, 326] width 21 height 10
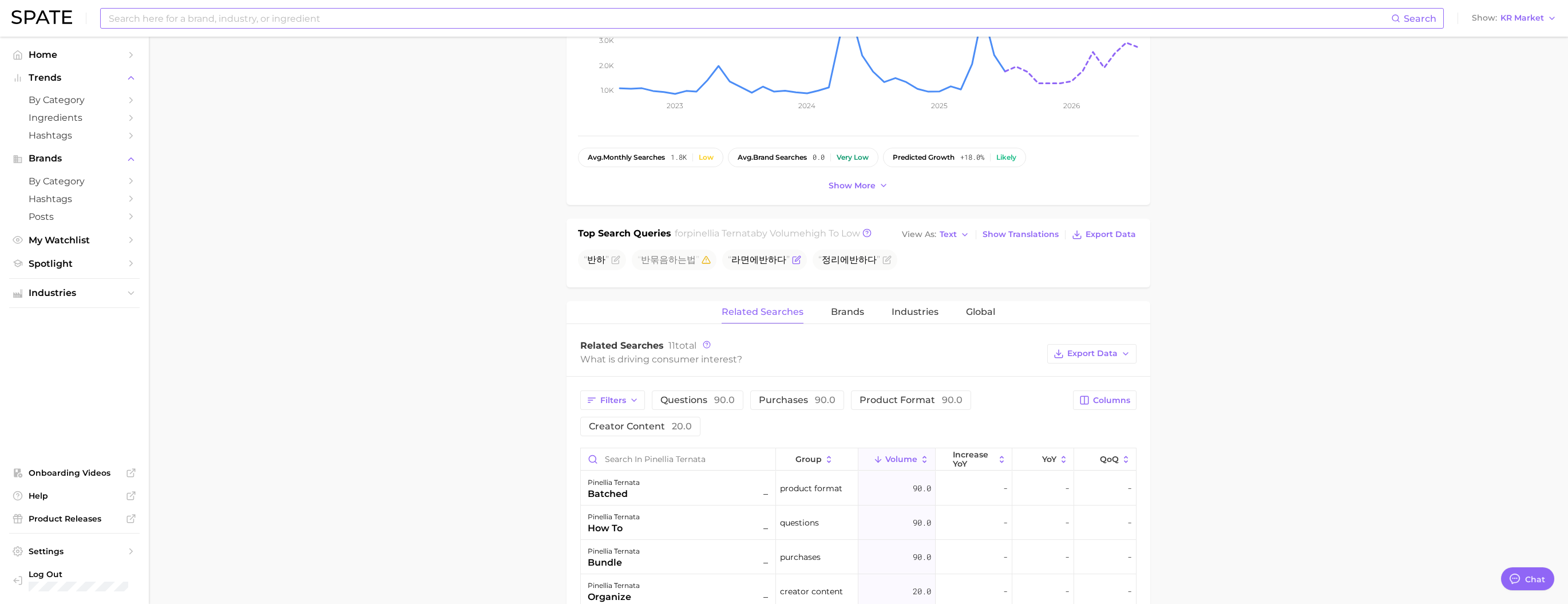
click at [792, 265] on icon "Flag as miscategorized or irrelevant" at bounding box center [796, 259] width 9 height 9
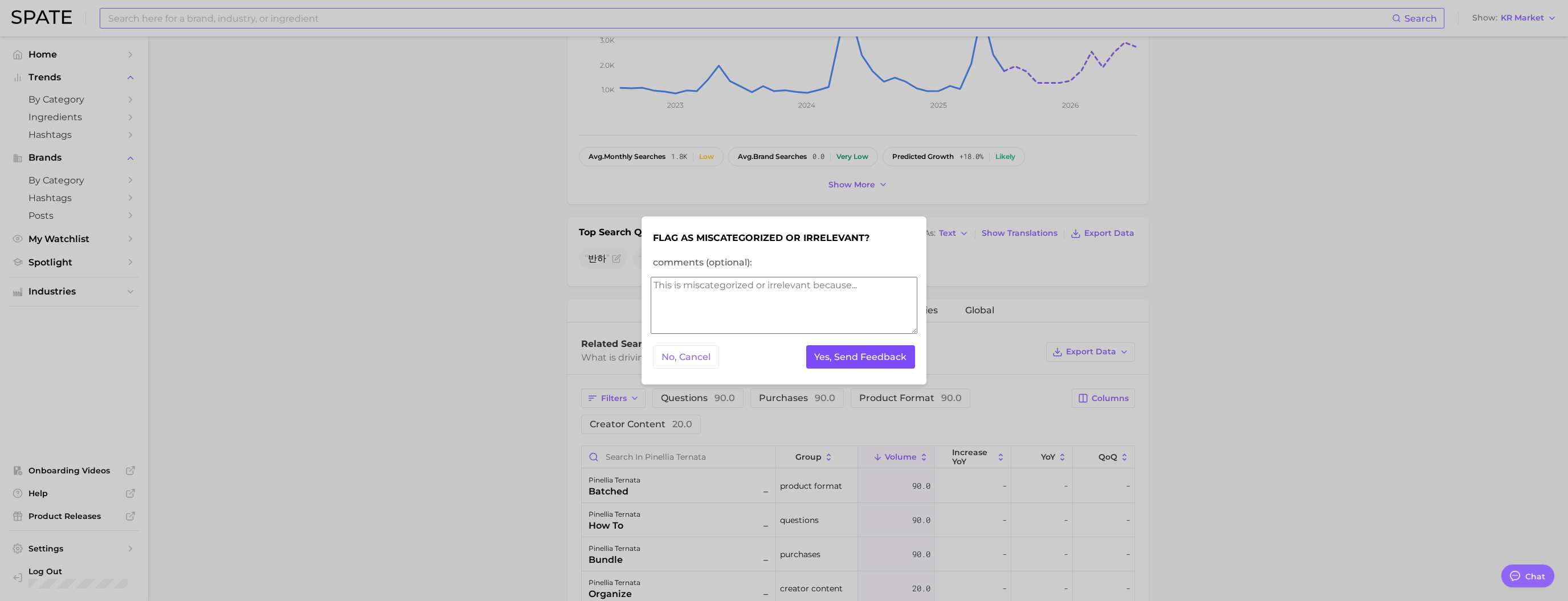
click at [833, 349] on button "Yes, Send Feedback" at bounding box center [861, 357] width 110 height 23
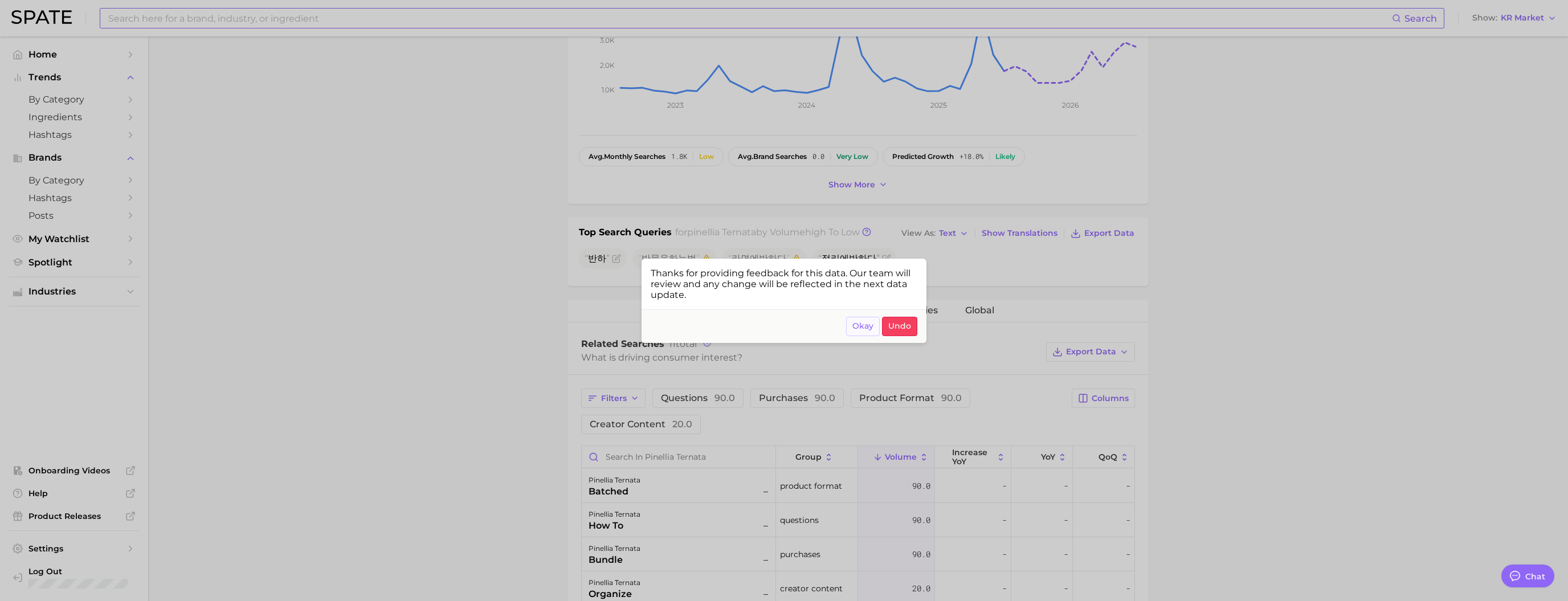
click at [865, 331] on span "Okay" at bounding box center [863, 326] width 21 height 10
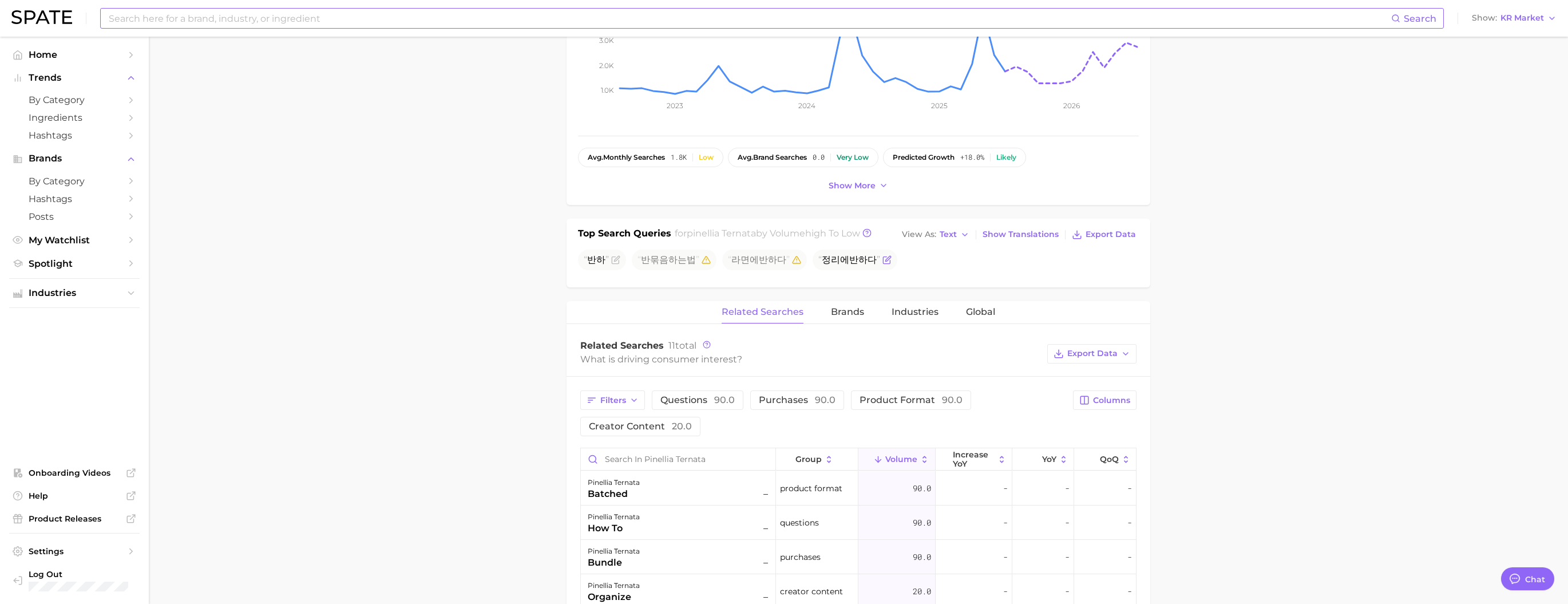
click at [885, 261] on icon "Flag as miscategorized or irrelevant" at bounding box center [888, 258] width 5 height 5
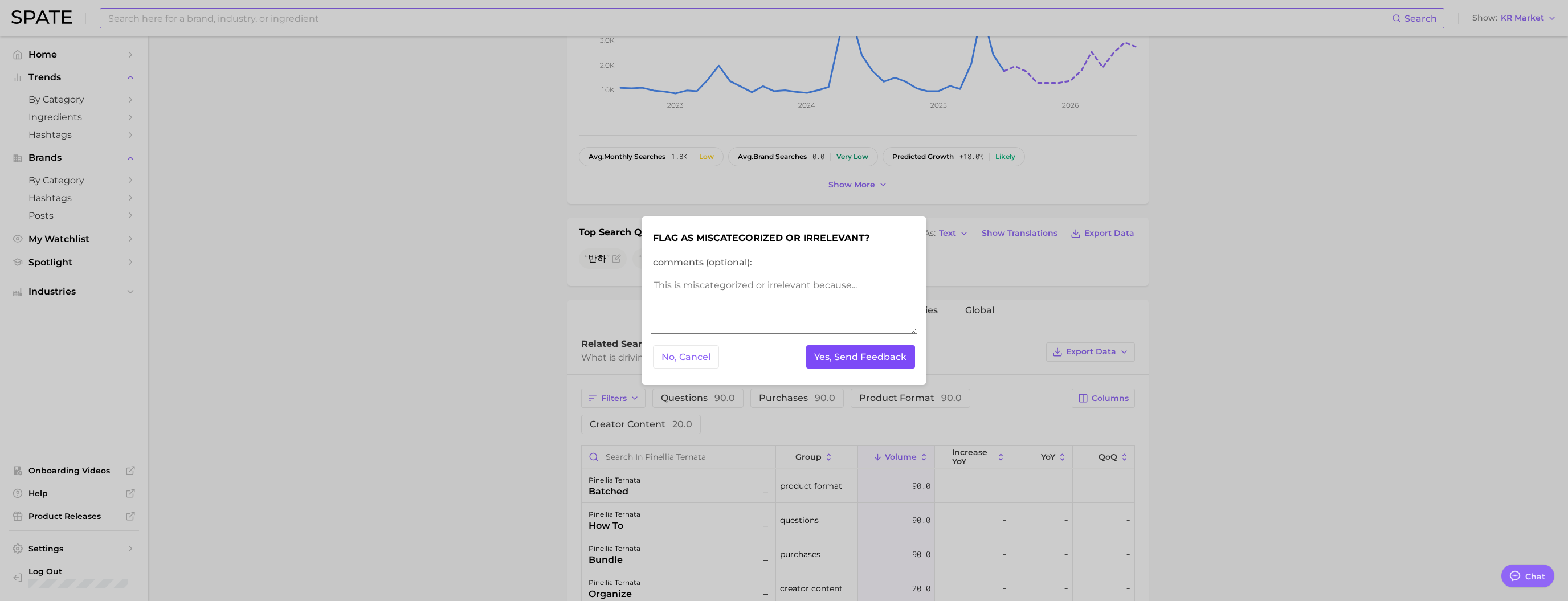
click at [840, 362] on button "Yes, Send Feedback" at bounding box center [861, 357] width 110 height 23
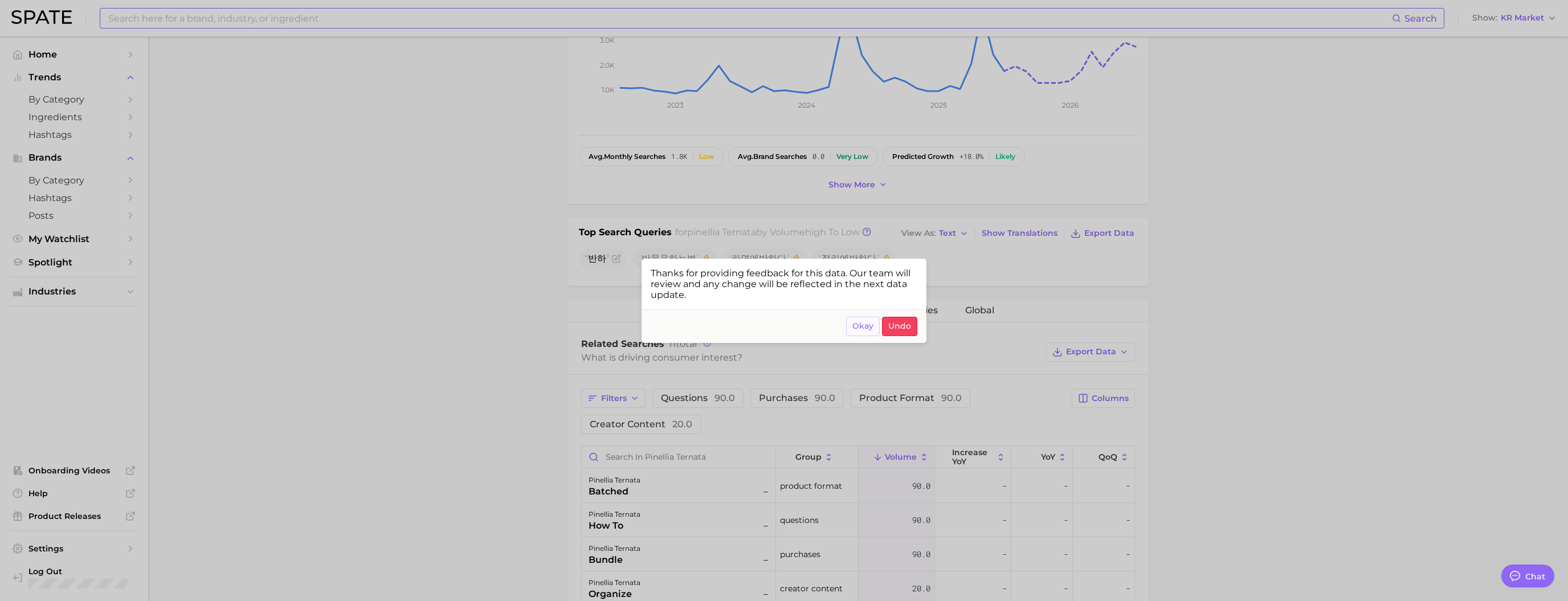
click at [855, 331] on span "Okay" at bounding box center [863, 326] width 21 height 10
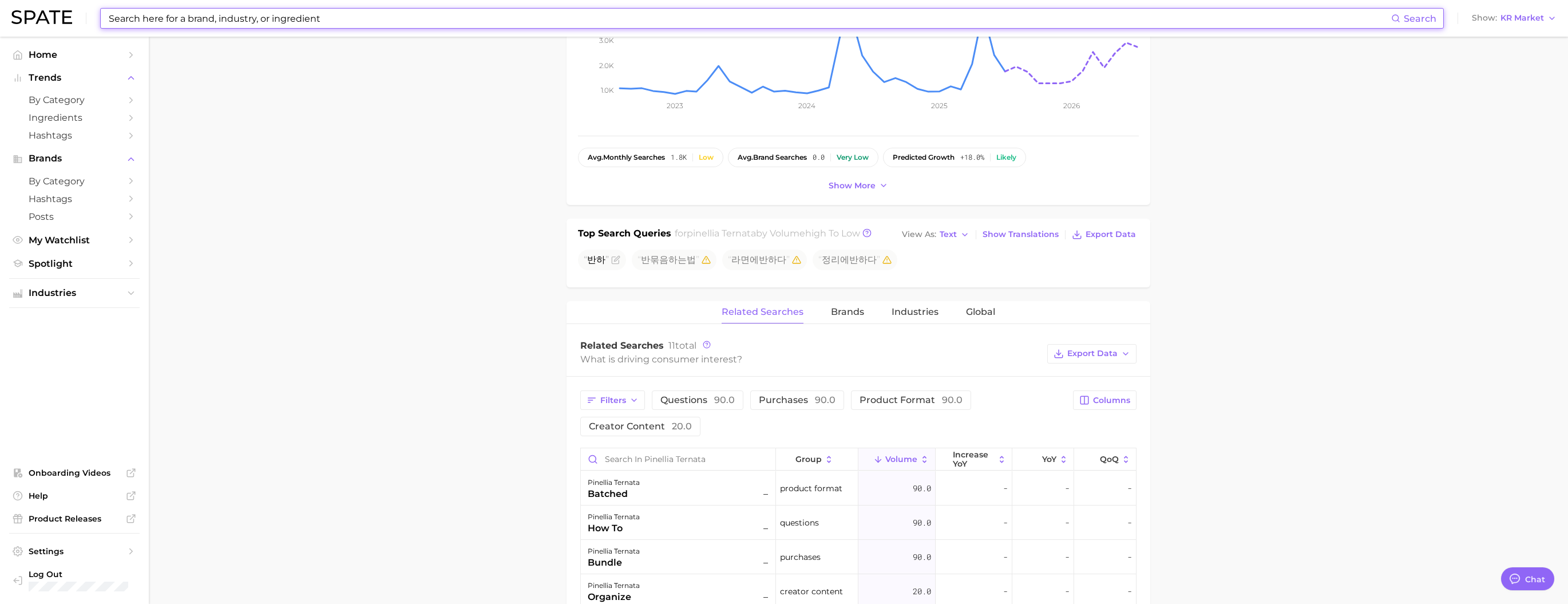
click at [440, 20] on input at bounding box center [749, 19] width 1284 height 20
paste input "ophiopogon root"
type input "ophiopogon root"
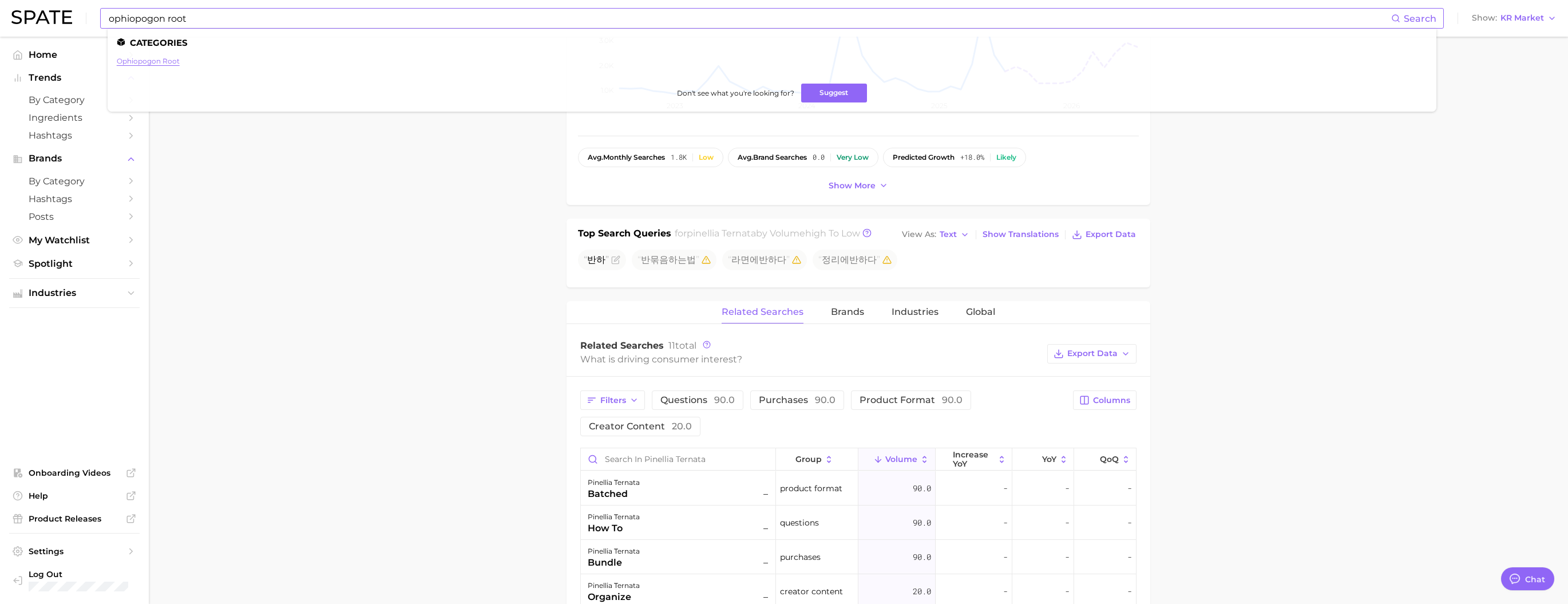
click at [180, 66] on ul "ophiopogon root" at bounding box center [772, 66] width 1311 height 18
click at [179, 64] on link "ophiopogon root" at bounding box center [147, 61] width 63 height 9
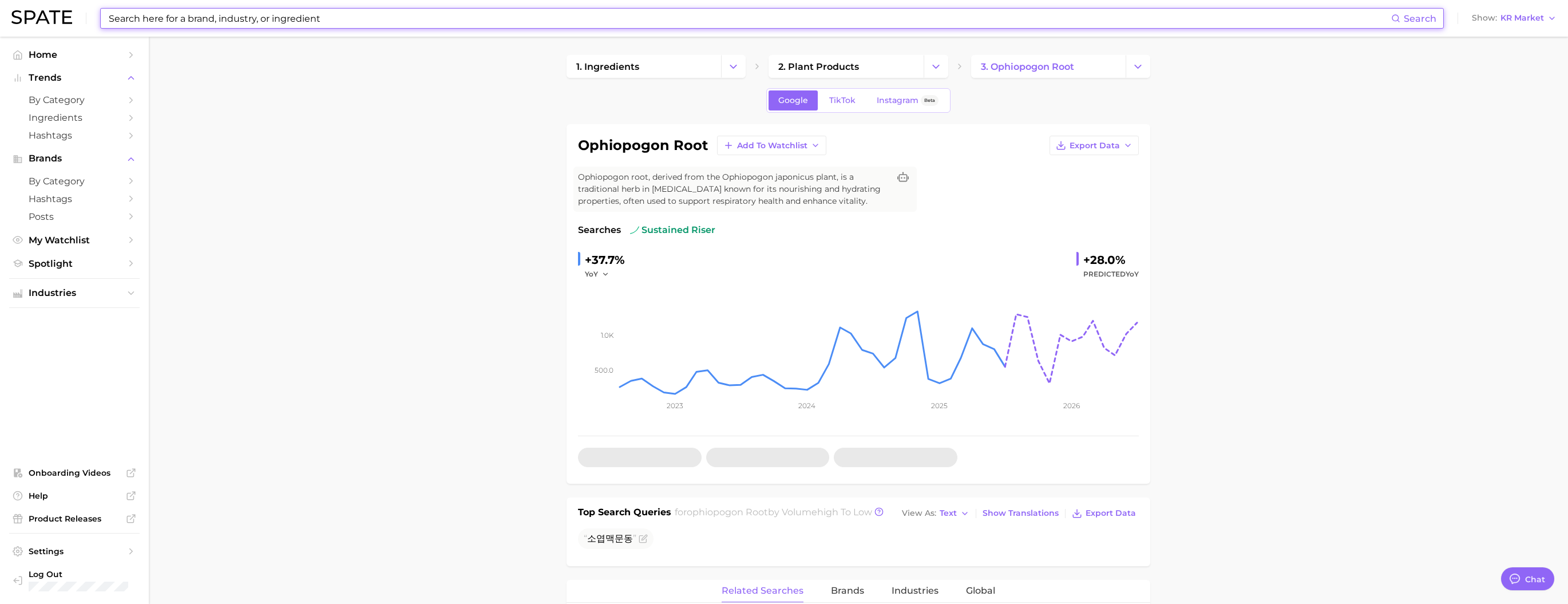
click at [432, 23] on input at bounding box center [749, 19] width 1284 height 20
paste input "chicken"
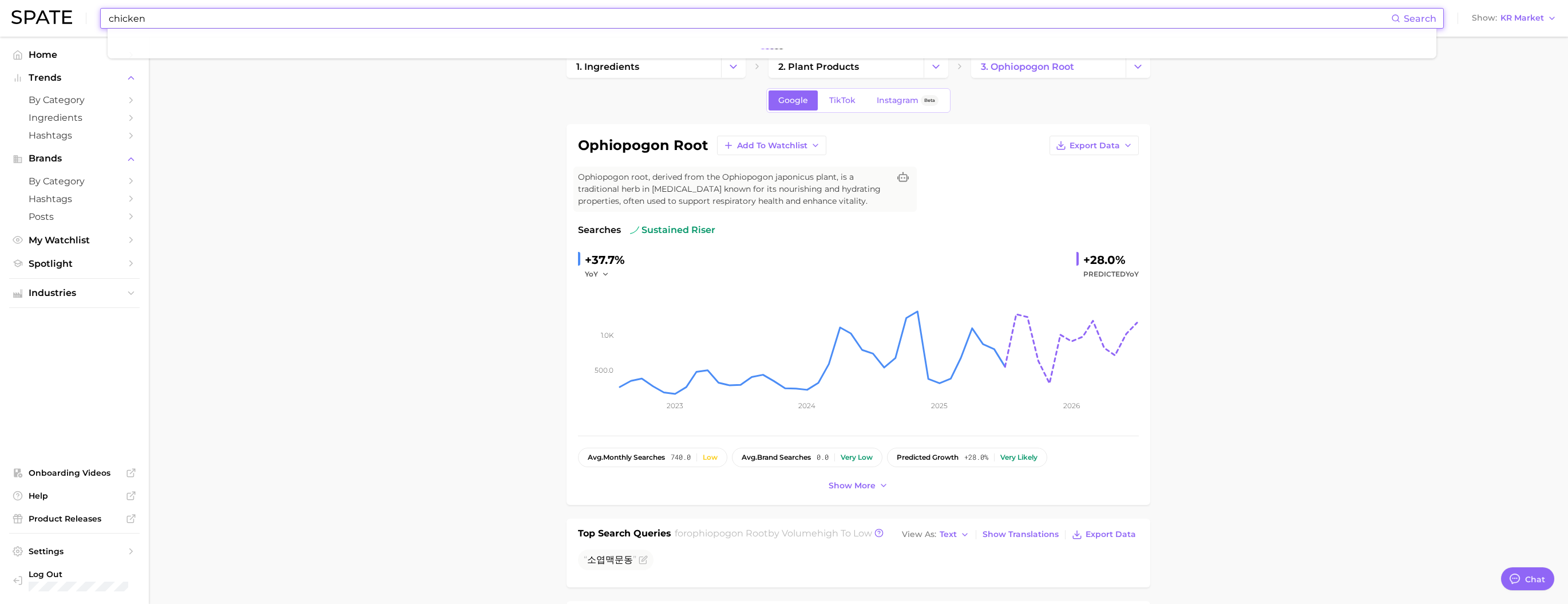
type input "chicken"
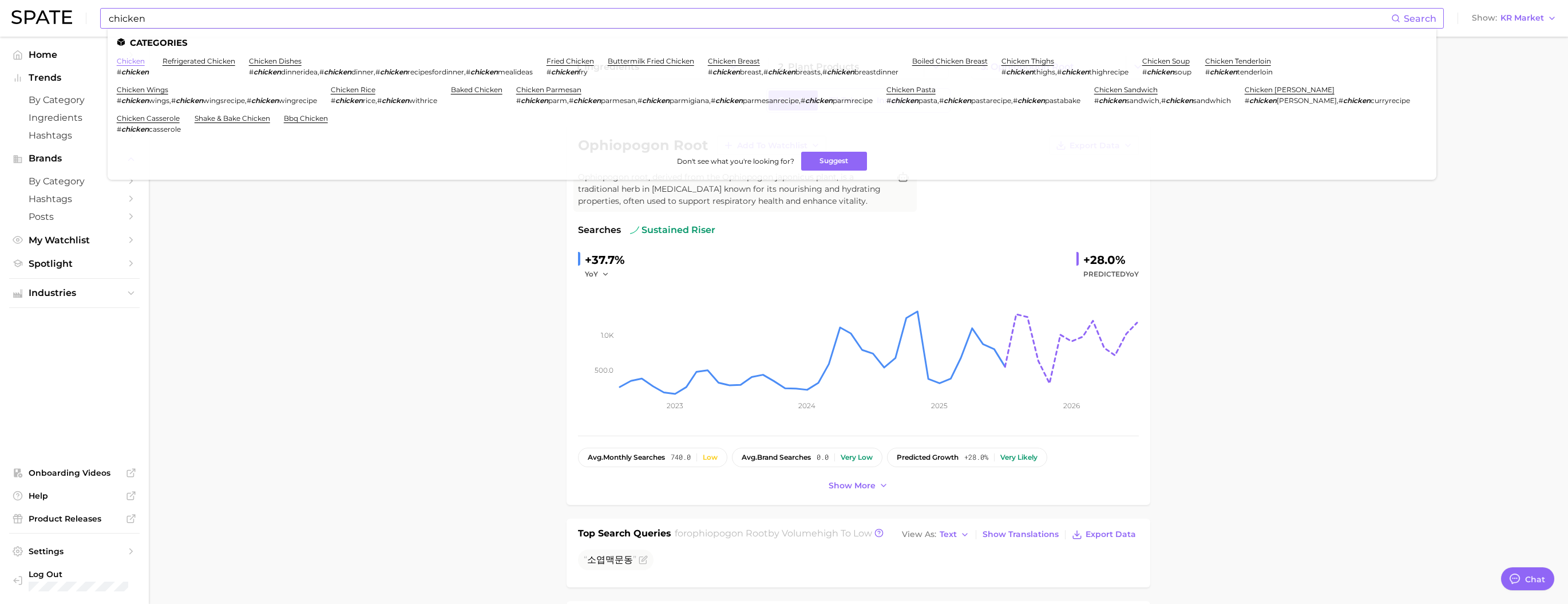
click at [145, 63] on link "chicken" at bounding box center [131, 61] width 28 height 9
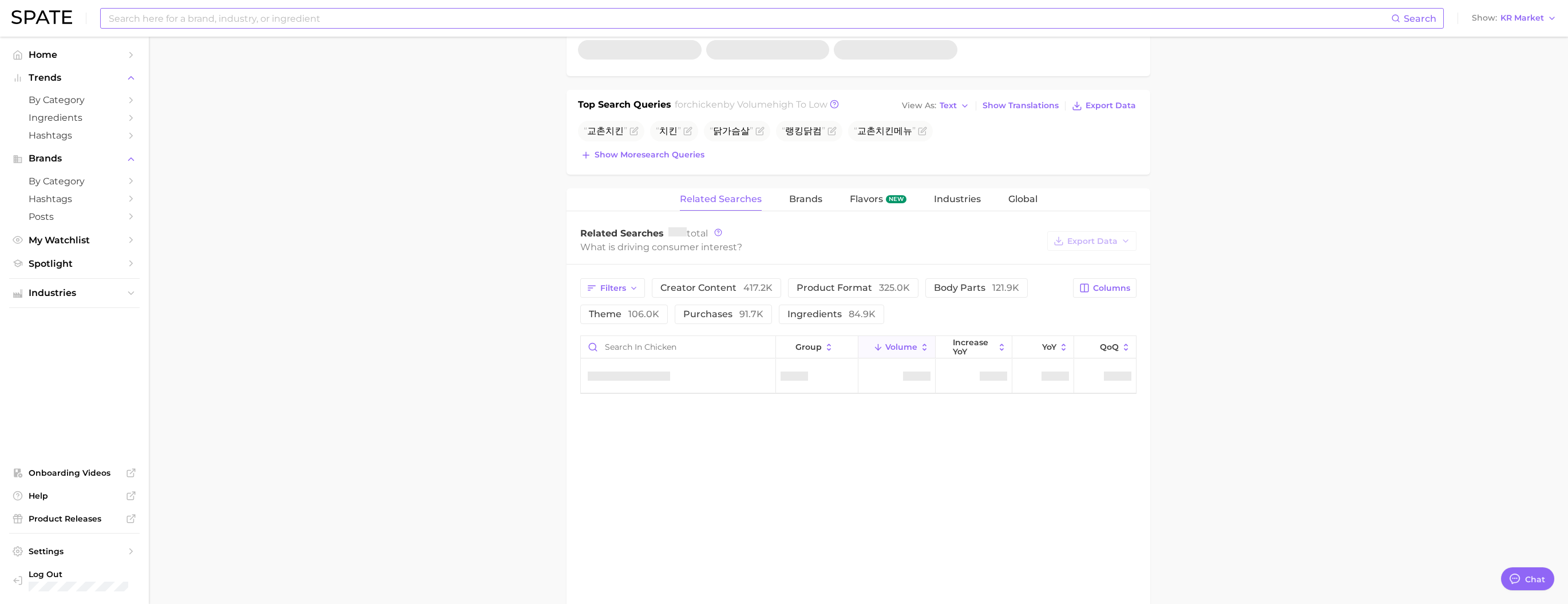
scroll to position [415, 0]
click at [676, 163] on span "Show more search queries" at bounding box center [650, 158] width 110 height 10
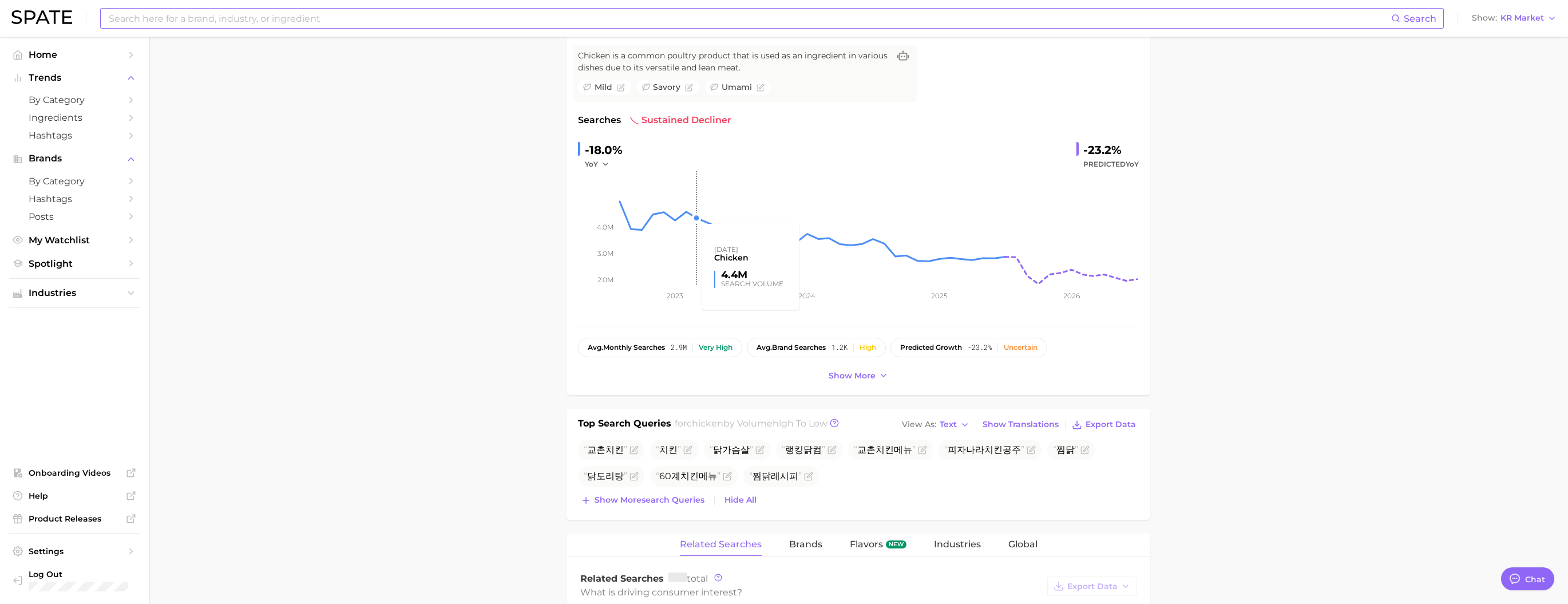
scroll to position [134, 0]
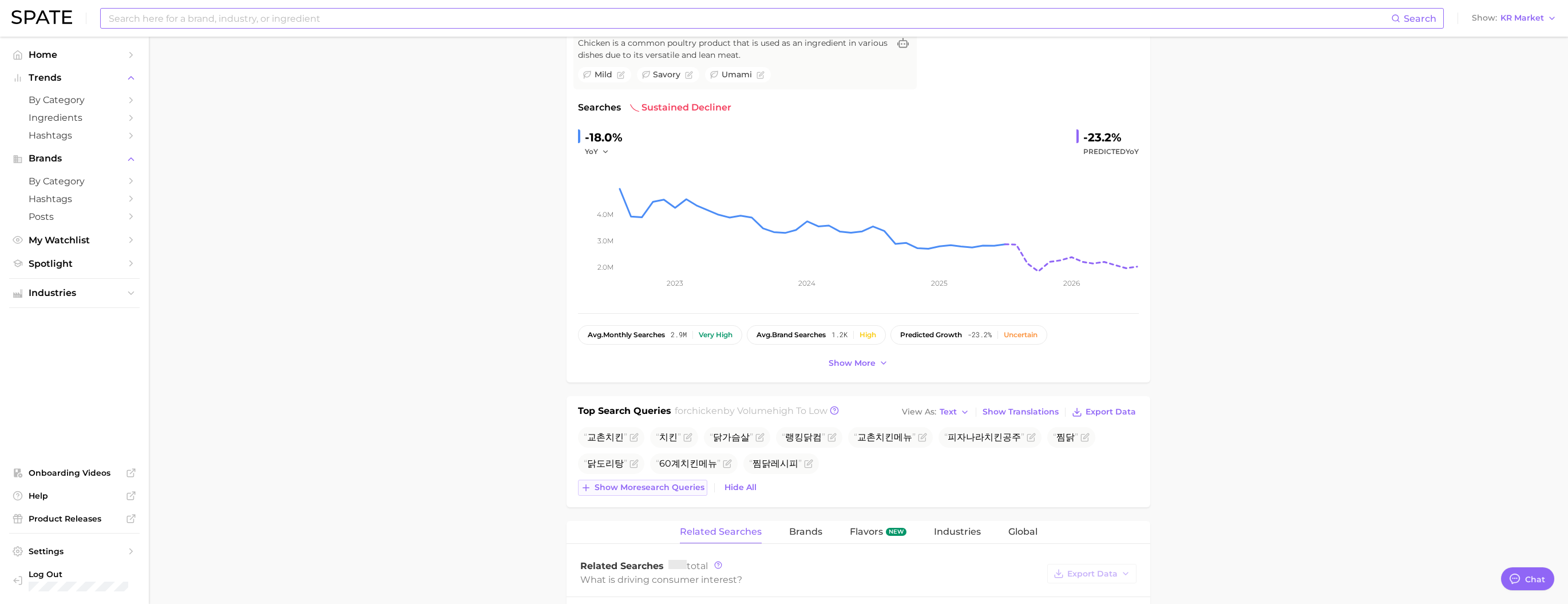
click at [653, 492] on span "Show more search queries" at bounding box center [650, 487] width 110 height 10
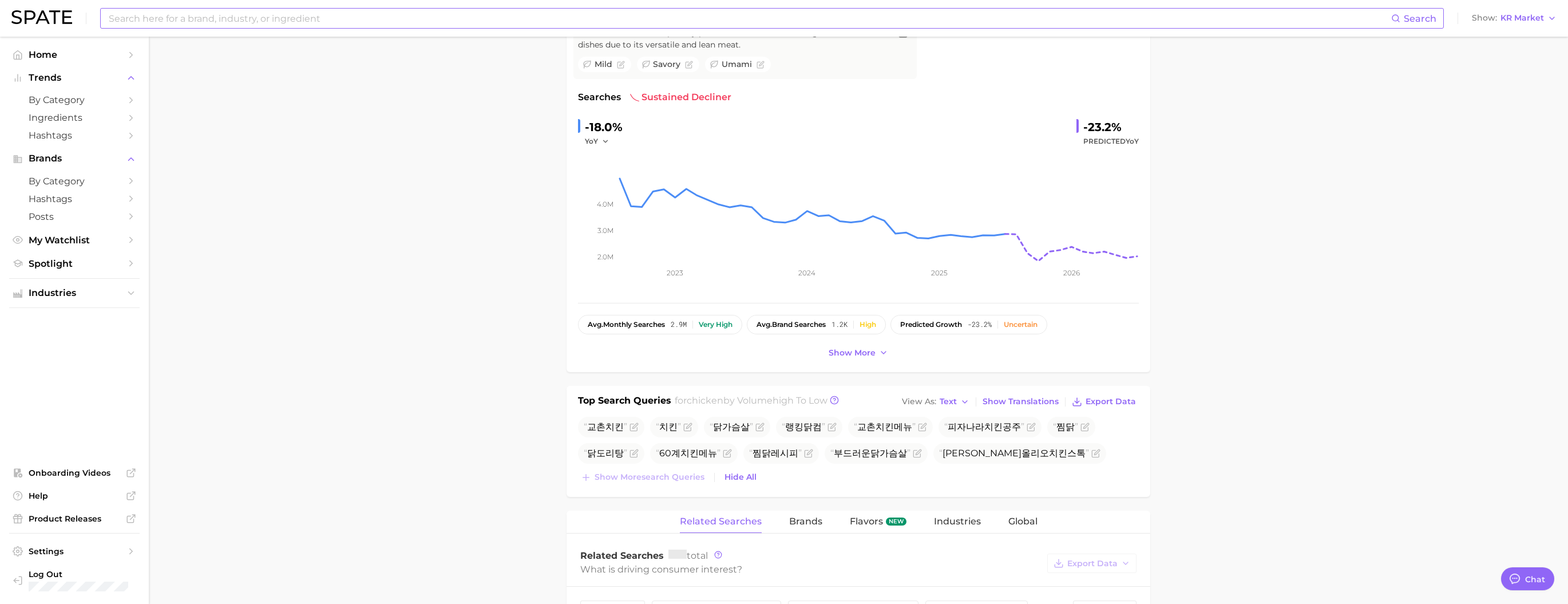
scroll to position [170, 0]
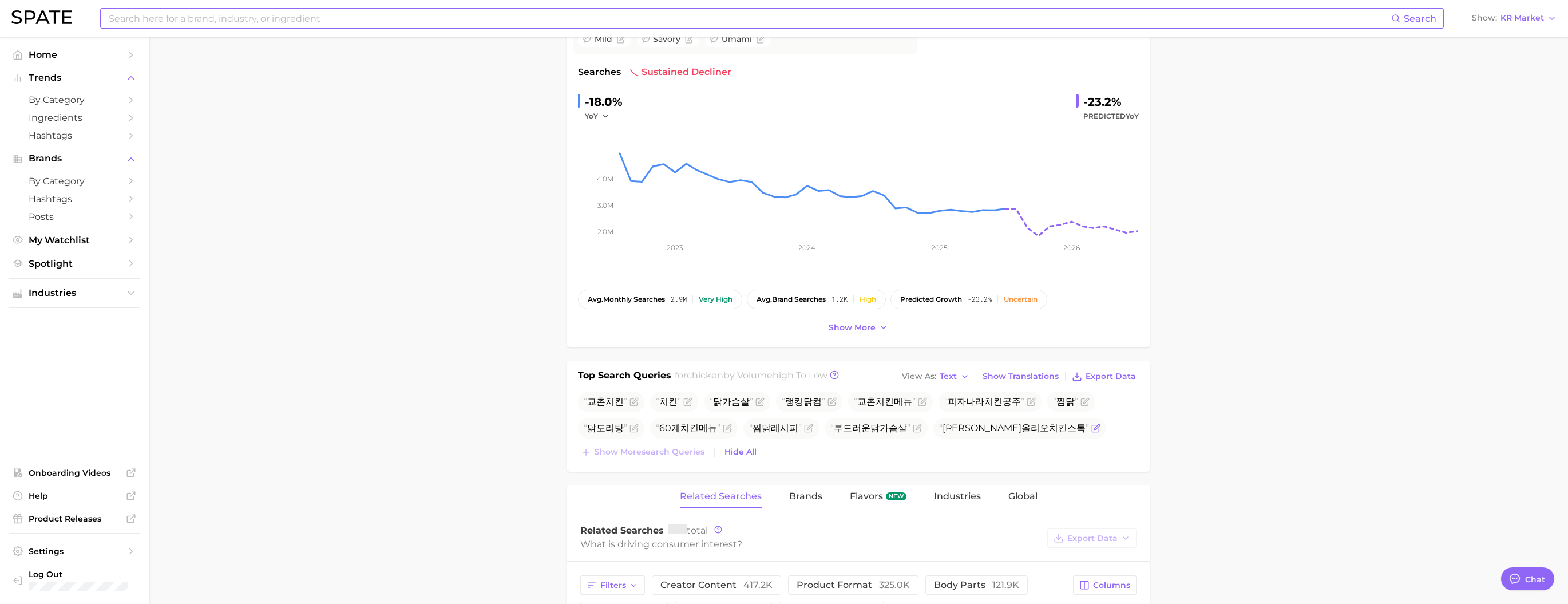
click at [1091, 433] on icon "Flag as miscategorized or irrelevant" at bounding box center [1096, 428] width 9 height 9
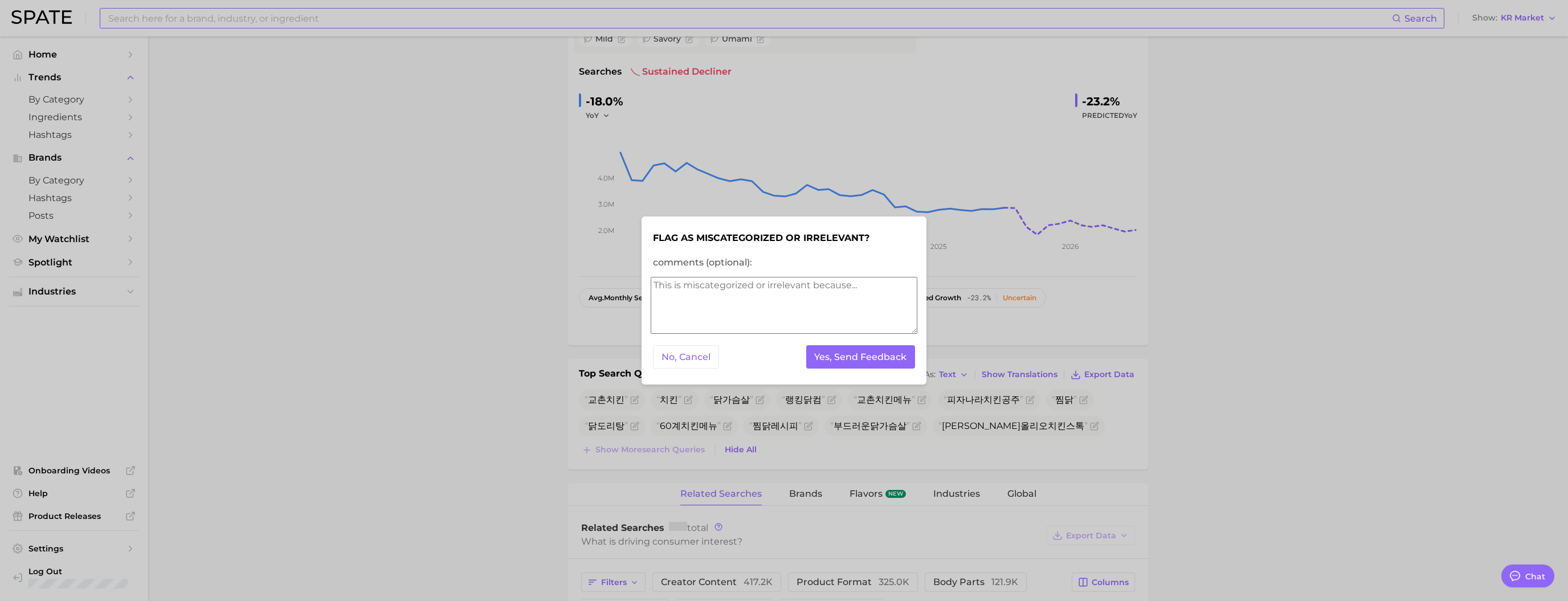
click at [879, 369] on div "No, Cancel Yes, Send Feedback" at bounding box center [784, 357] width 267 height 28
click at [878, 356] on button "Yes, Send Feedback" at bounding box center [861, 357] width 110 height 23
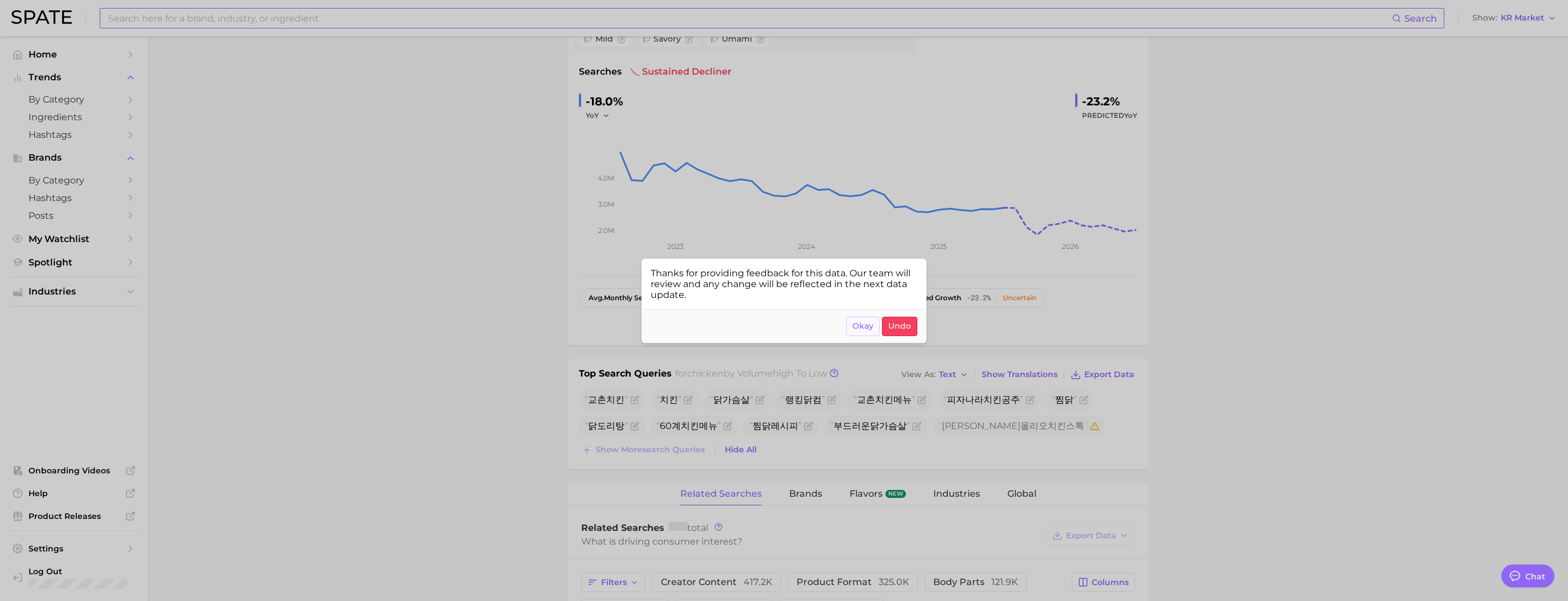
click at [858, 326] on button "Okay" at bounding box center [863, 326] width 34 height 19
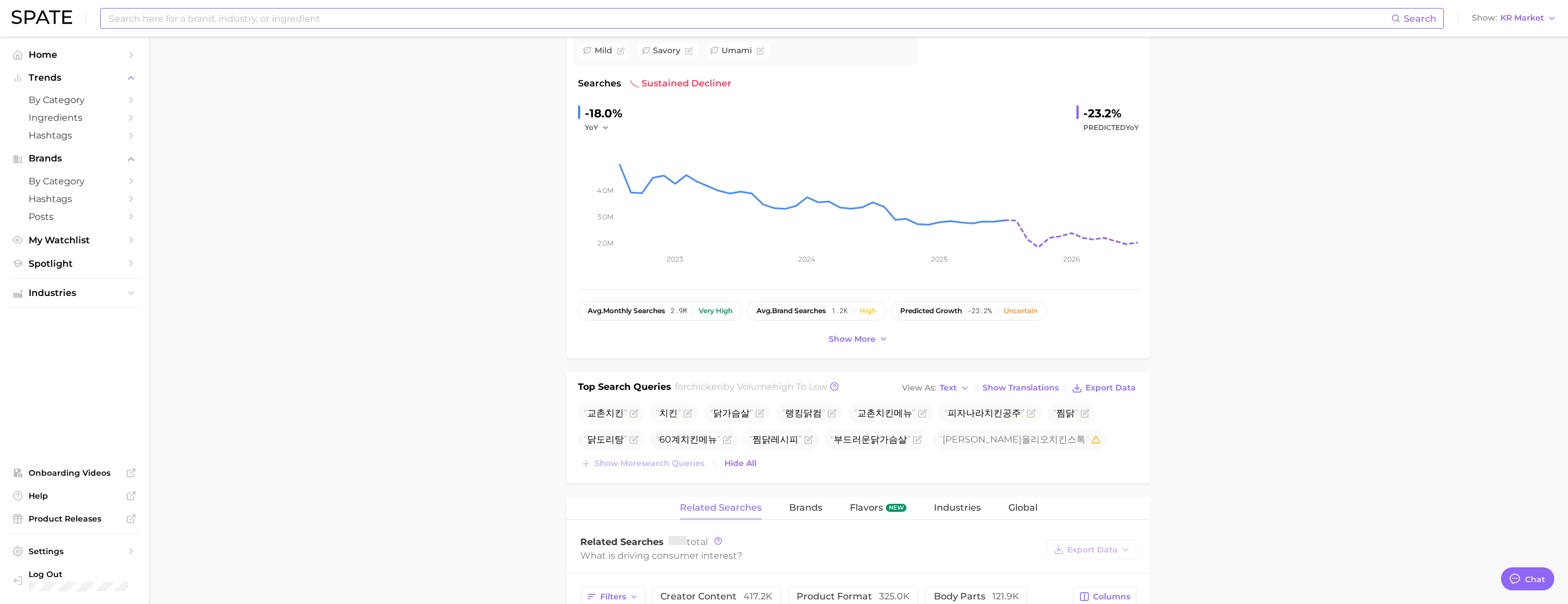
scroll to position [181, 0]
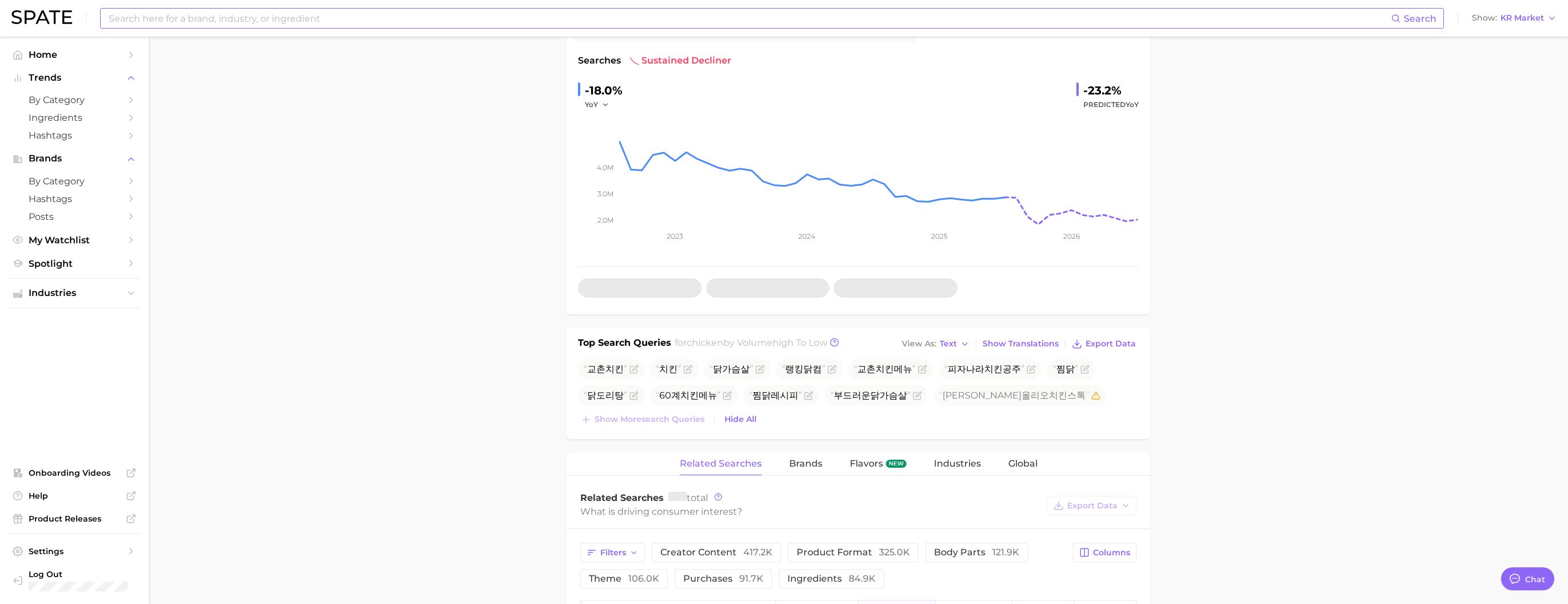
click at [403, 16] on input at bounding box center [749, 19] width 1284 height 20
type input "ㄴ"
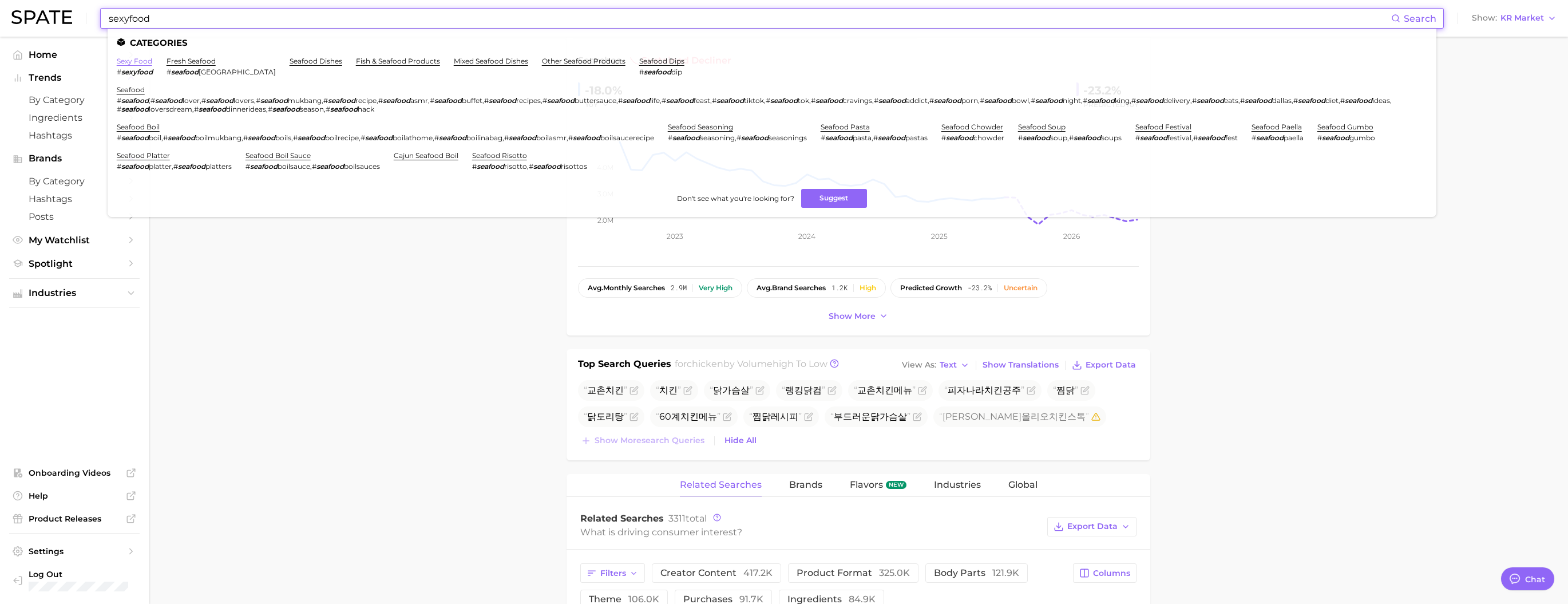
type input "sexyfood"
click at [147, 60] on link "sexy food" at bounding box center [134, 61] width 36 height 9
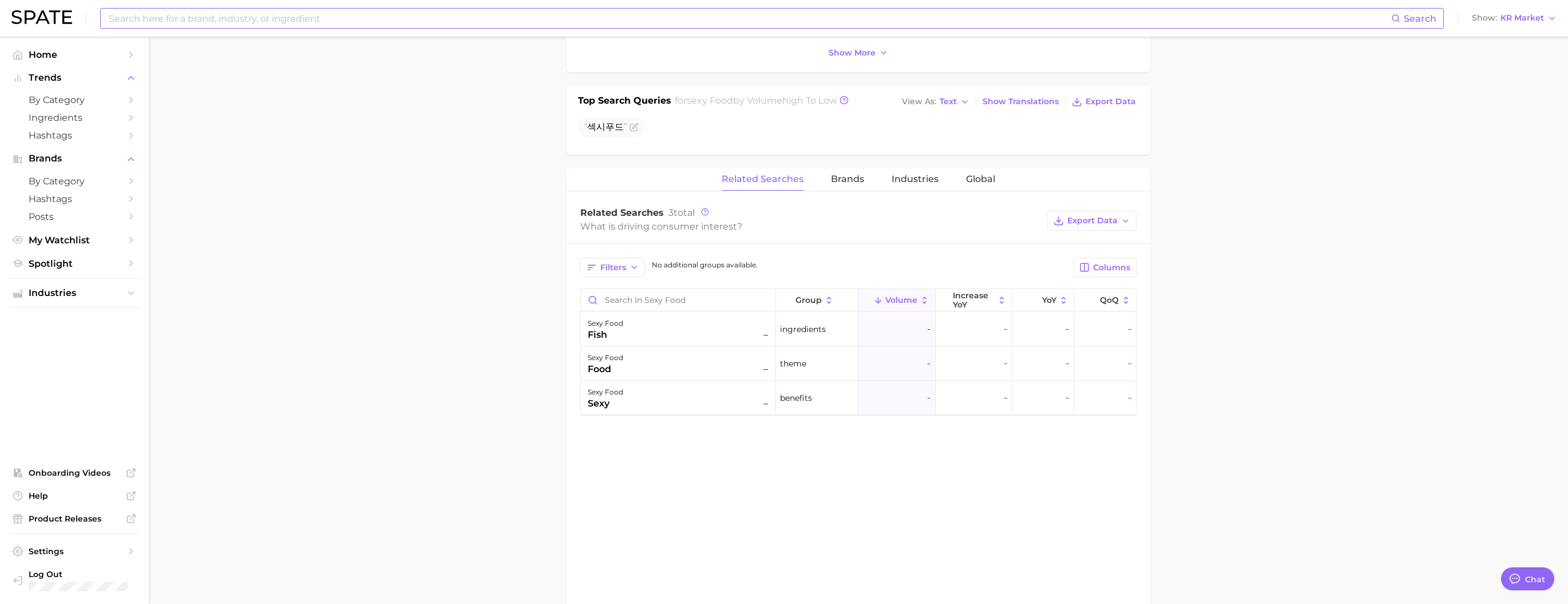
scroll to position [431, 0]
click at [1501, 21] on span "KR Market" at bounding box center [1522, 18] width 44 height 6
click at [1505, 38] on span "[GEOGRAPHIC_DATA]" at bounding box center [1519, 36] width 89 height 10
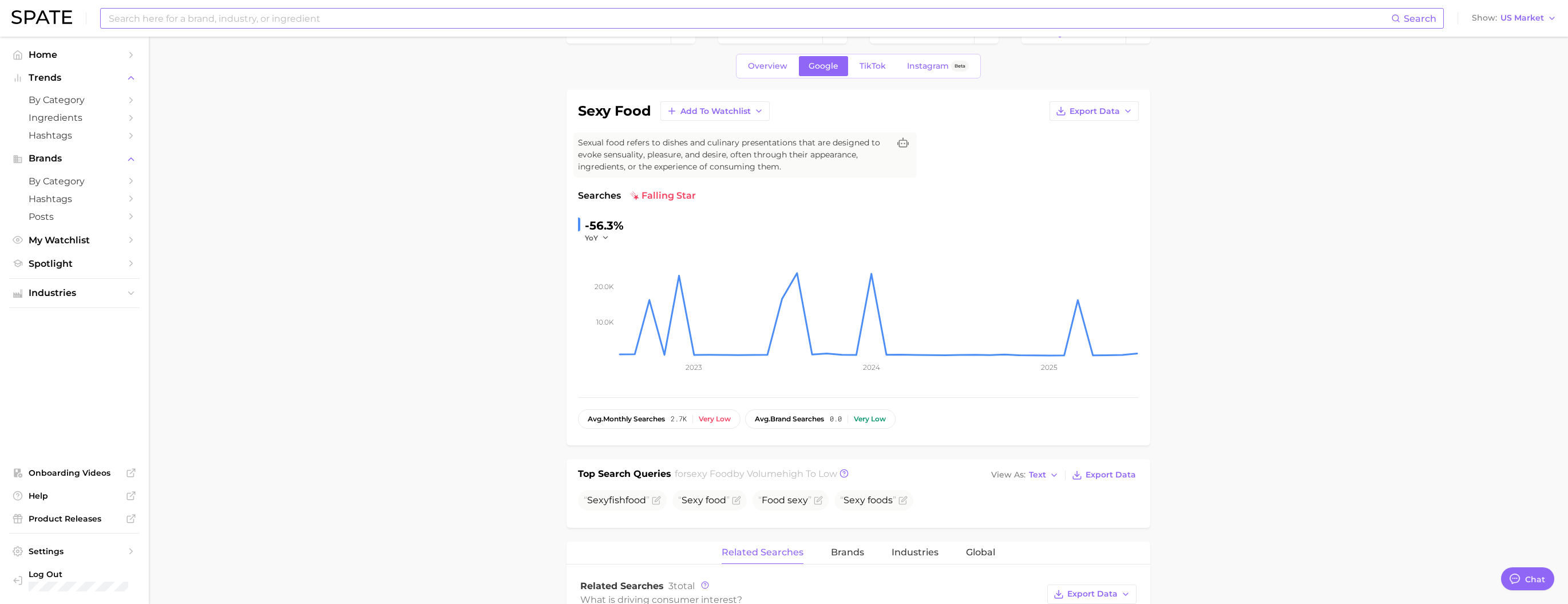
scroll to position [64, 0]
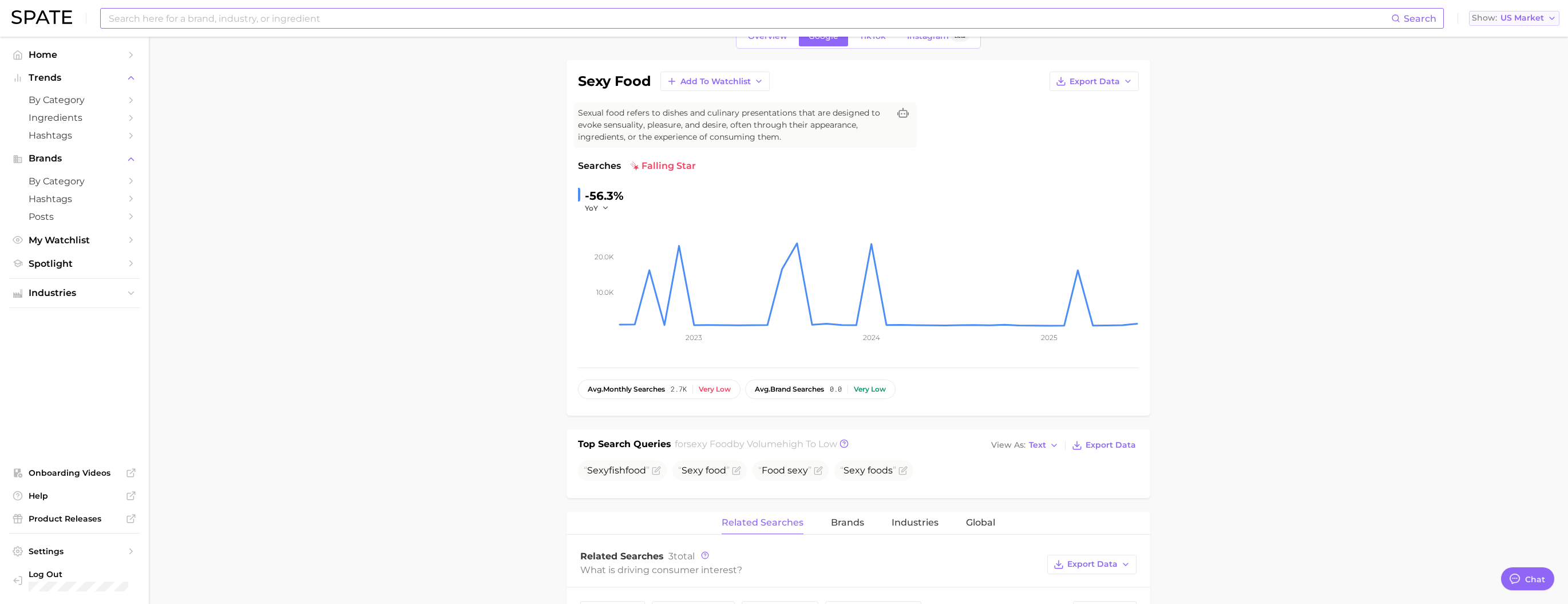
click at [1535, 15] on span "US Market" at bounding box center [1522, 18] width 44 height 6
click at [1517, 68] on button "[GEOGRAPHIC_DATA]" at bounding box center [1519, 58] width 100 height 20
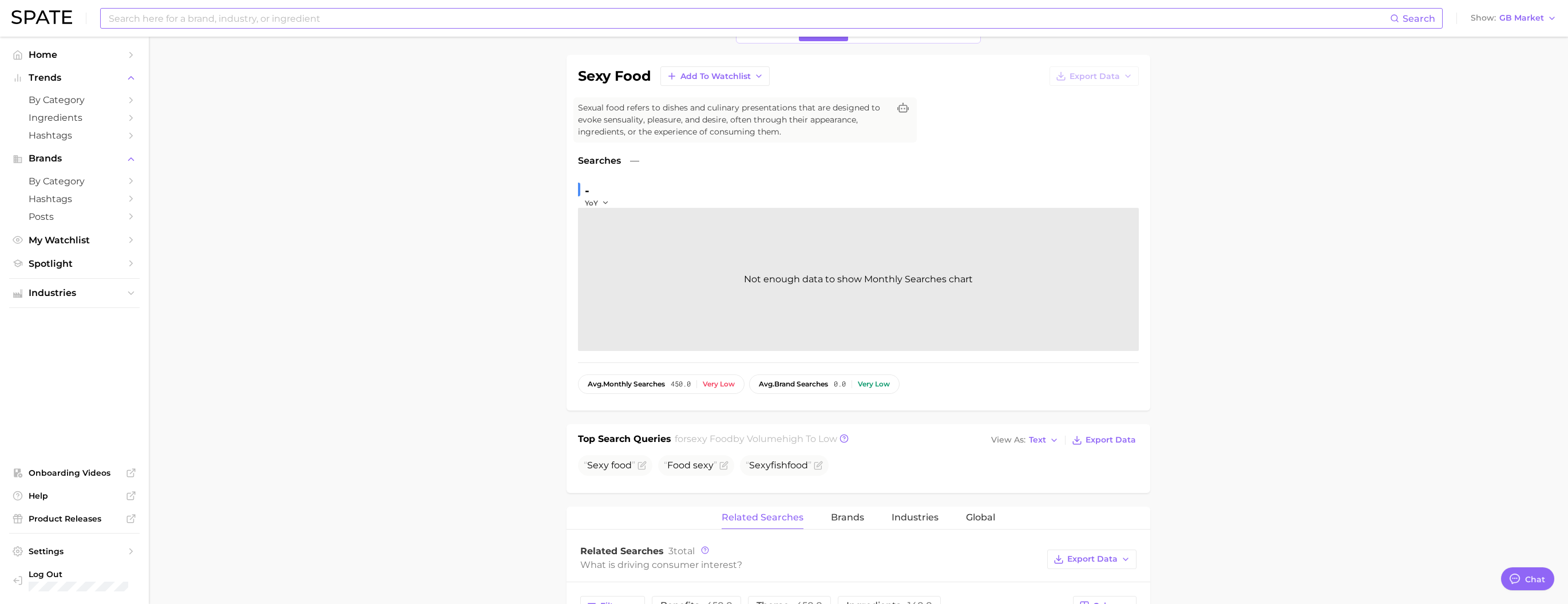
scroll to position [75, 0]
click at [468, 22] on input at bounding box center [748, 19] width 1283 height 20
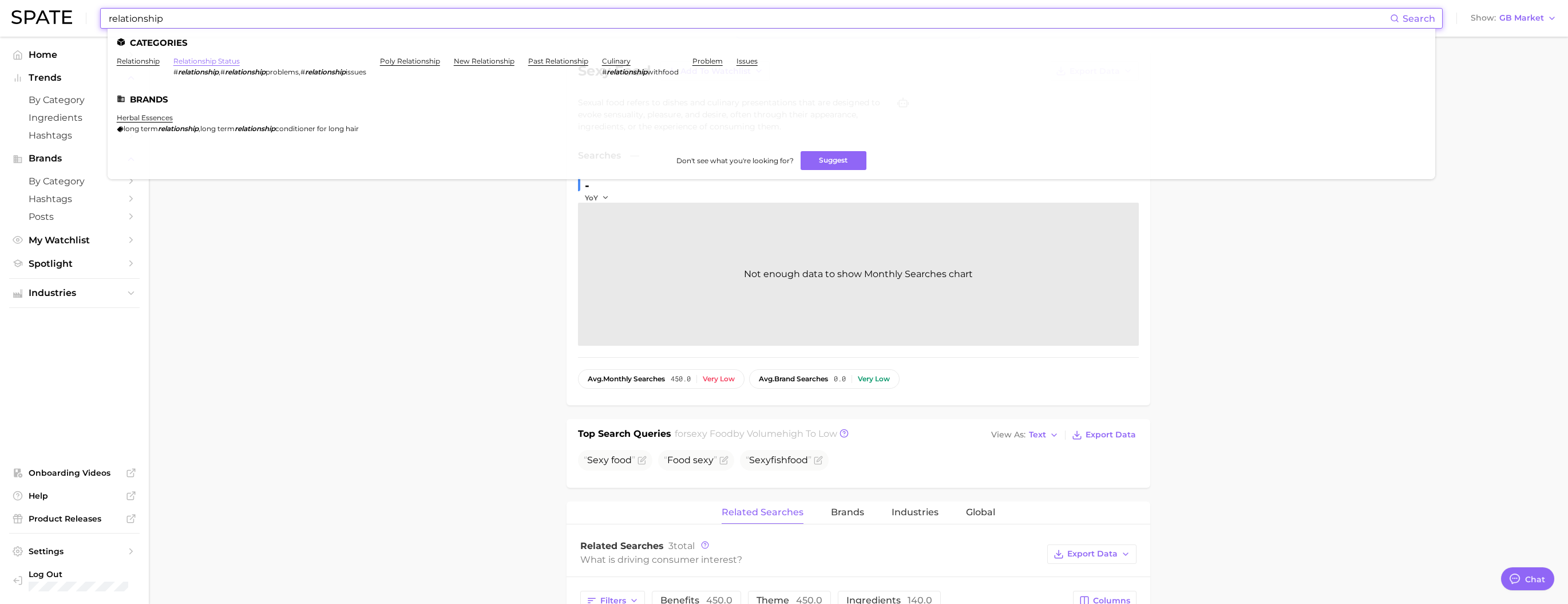
type input "relationship"
click at [240, 60] on link "relationship status" at bounding box center [206, 61] width 67 height 9
